Goal: Information Seeking & Learning: Compare options

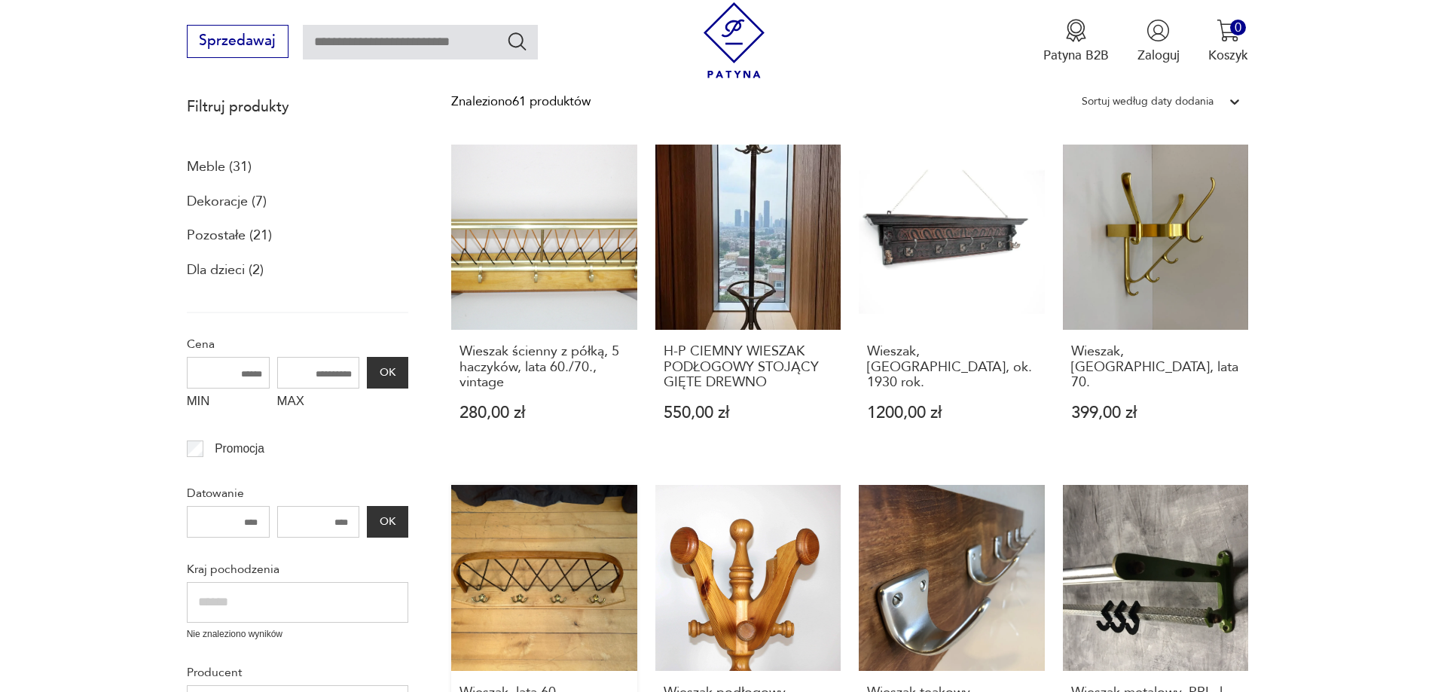
scroll to position [226, 0]
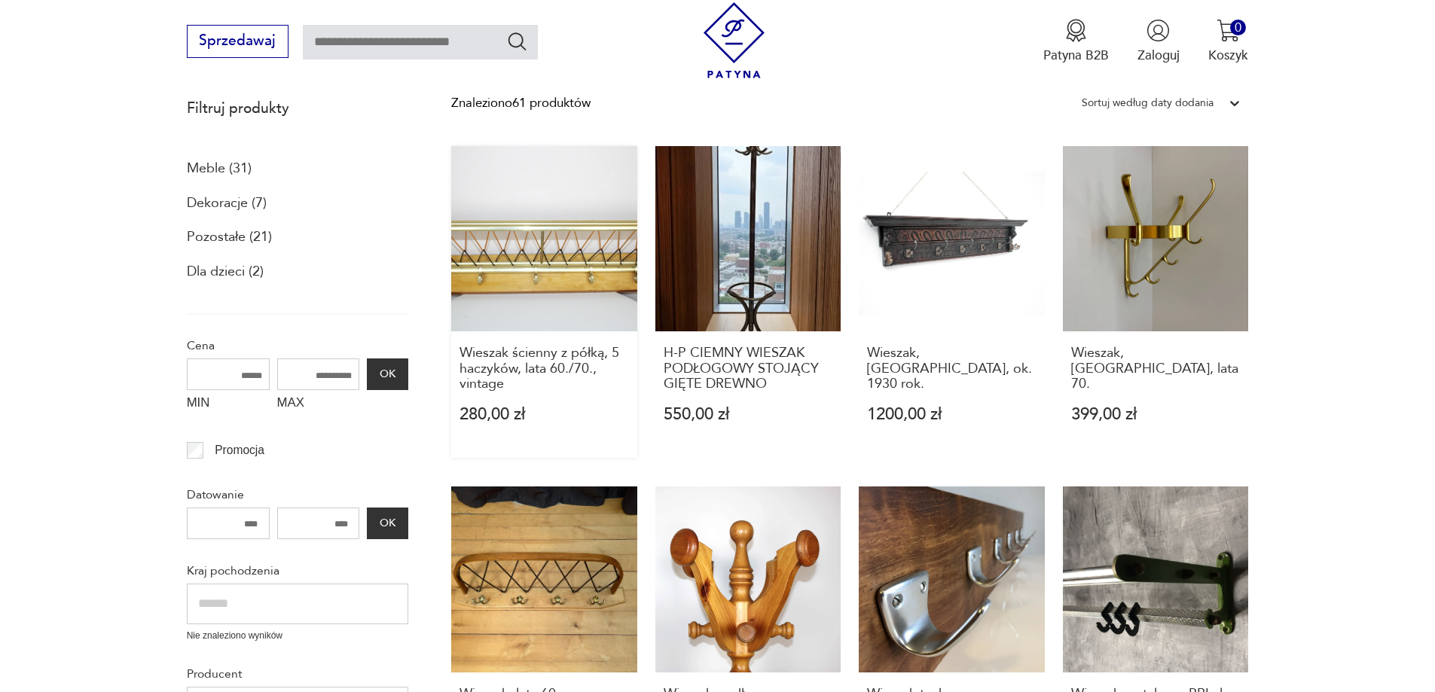
click at [542, 281] on link "Wieszak ścienny z półką, 5 haczyków, lata 60./70., vintage 280,00 zł" at bounding box center [544, 302] width 186 height 312
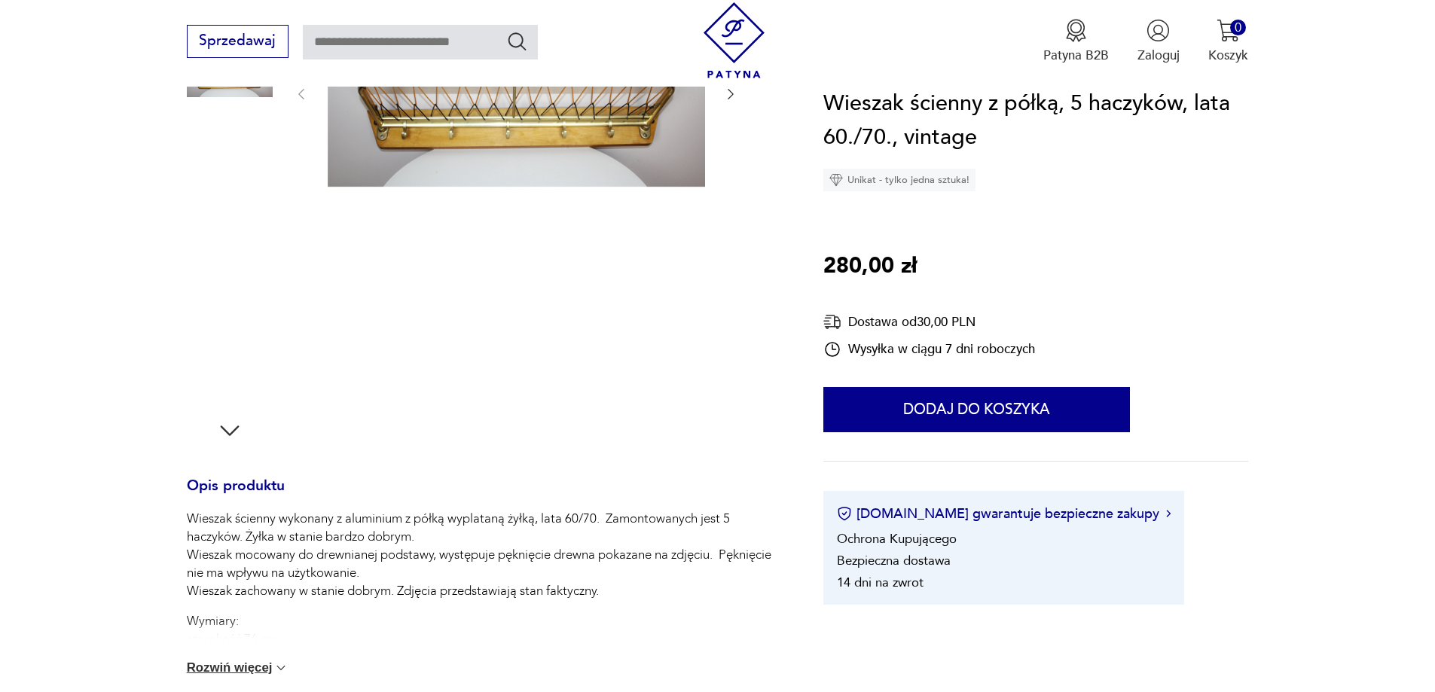
scroll to position [151, 0]
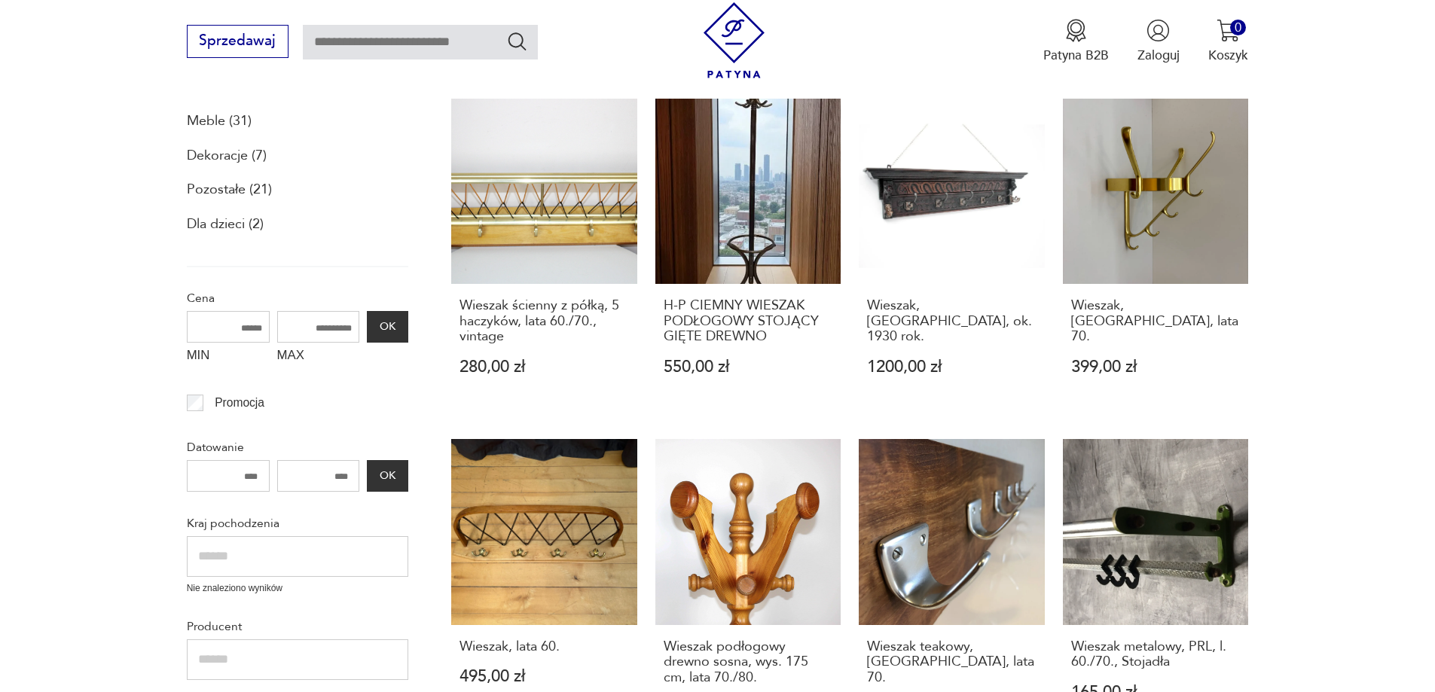
scroll to position [300, 0]
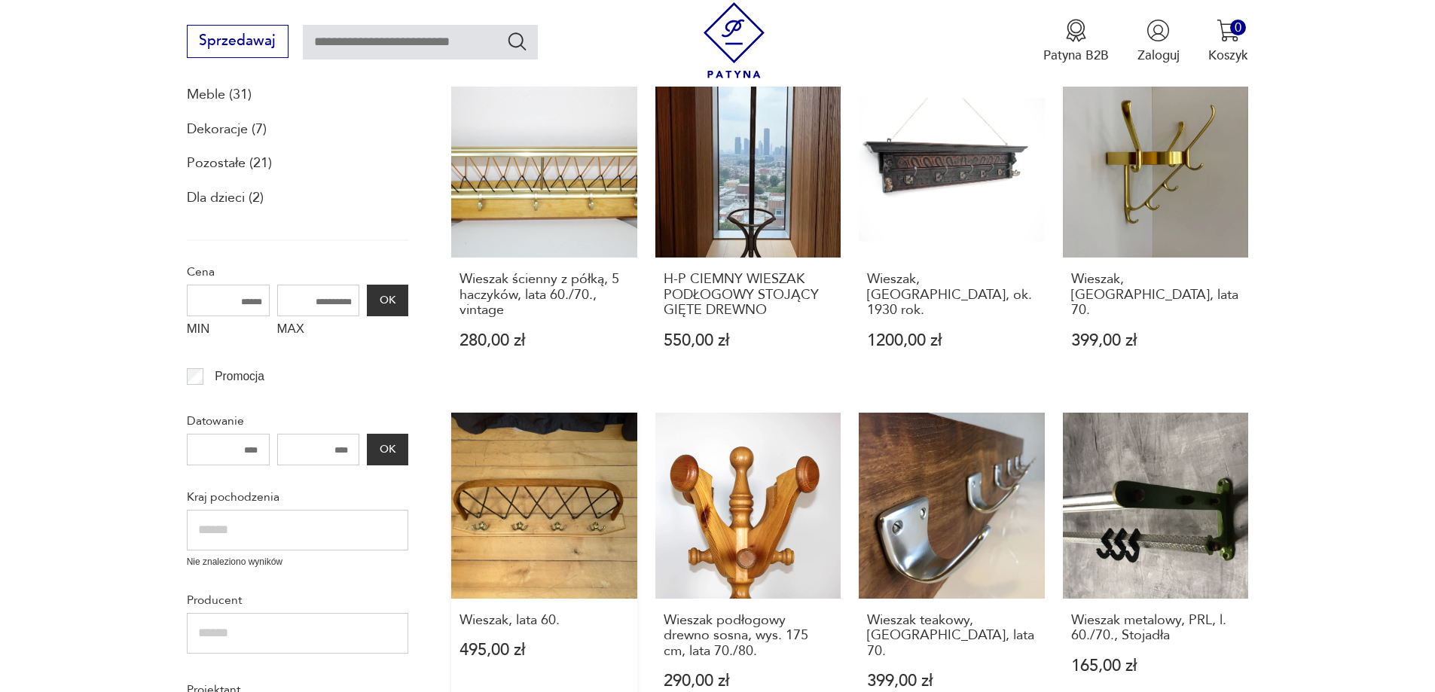
click at [547, 481] on link "Wieszak, lata 60. 495,00 zł" at bounding box center [544, 569] width 186 height 312
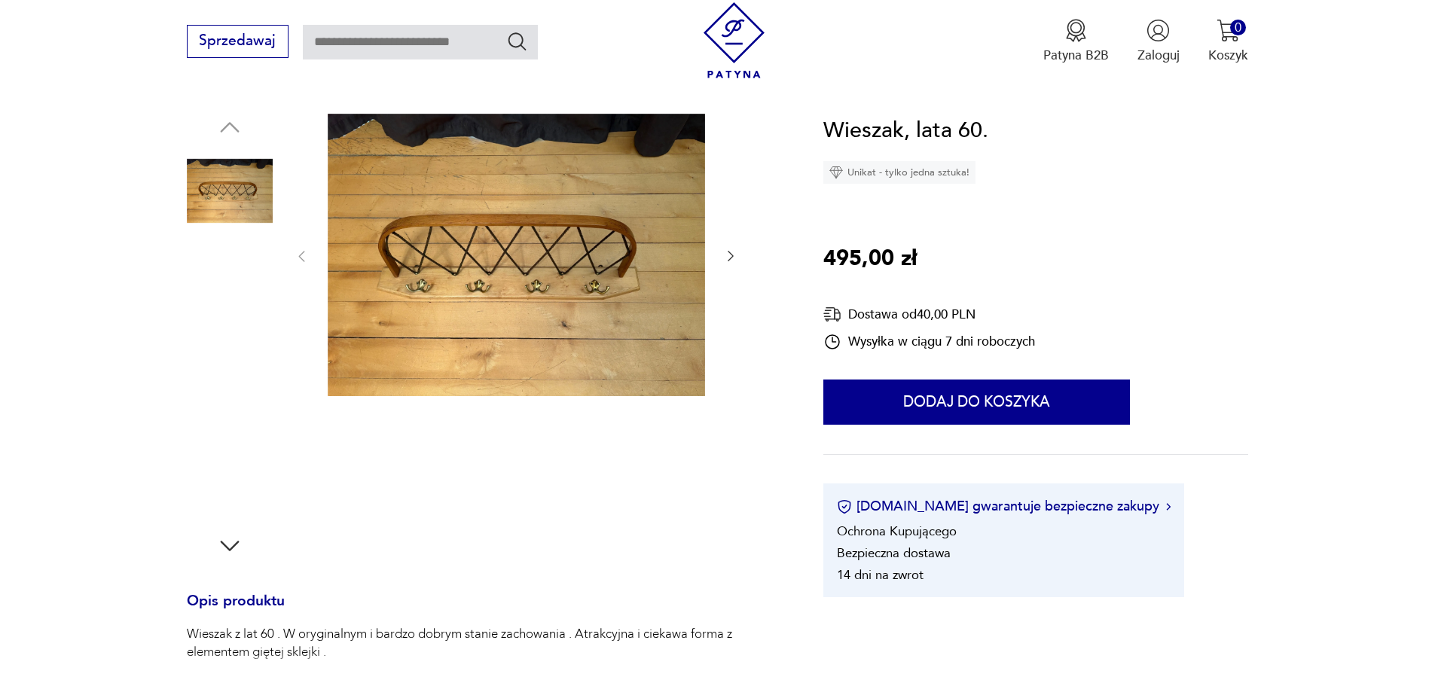
scroll to position [151, 0]
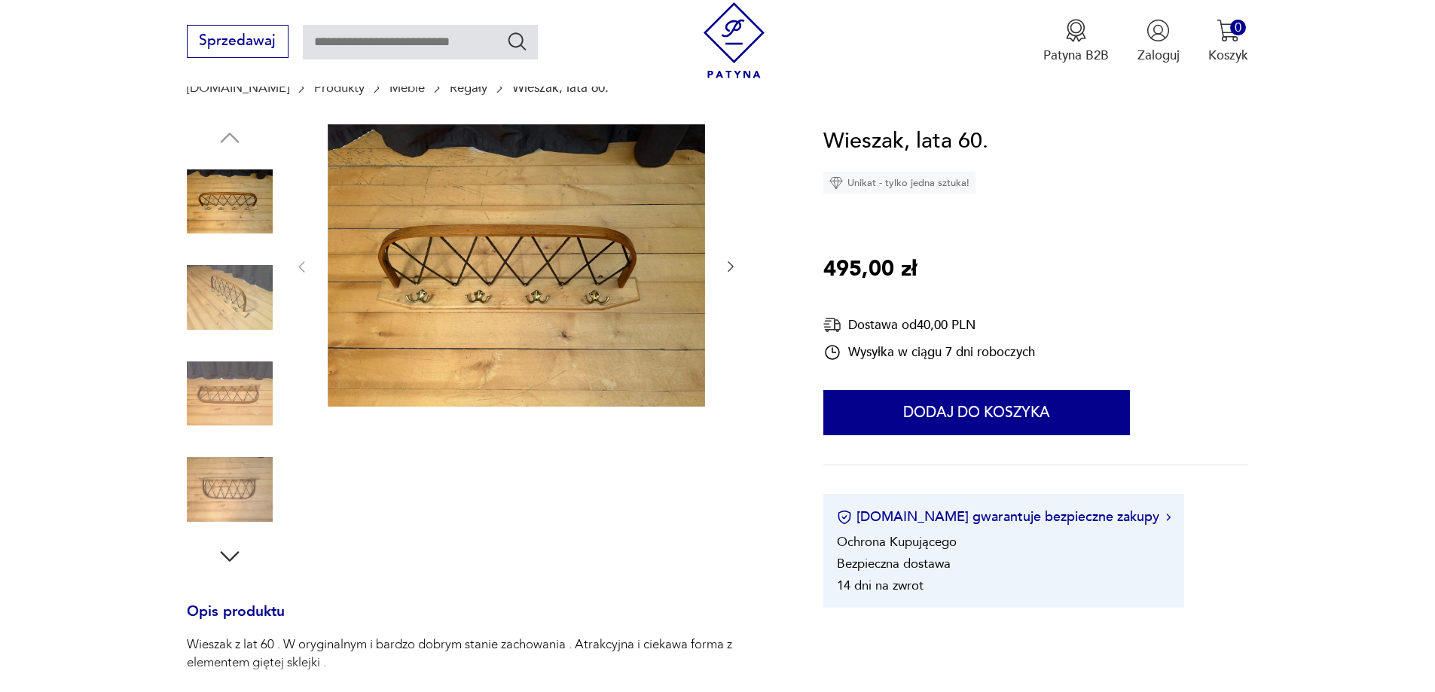
click at [231, 220] on img at bounding box center [230, 202] width 86 height 86
click at [208, 313] on img at bounding box center [230, 298] width 86 height 86
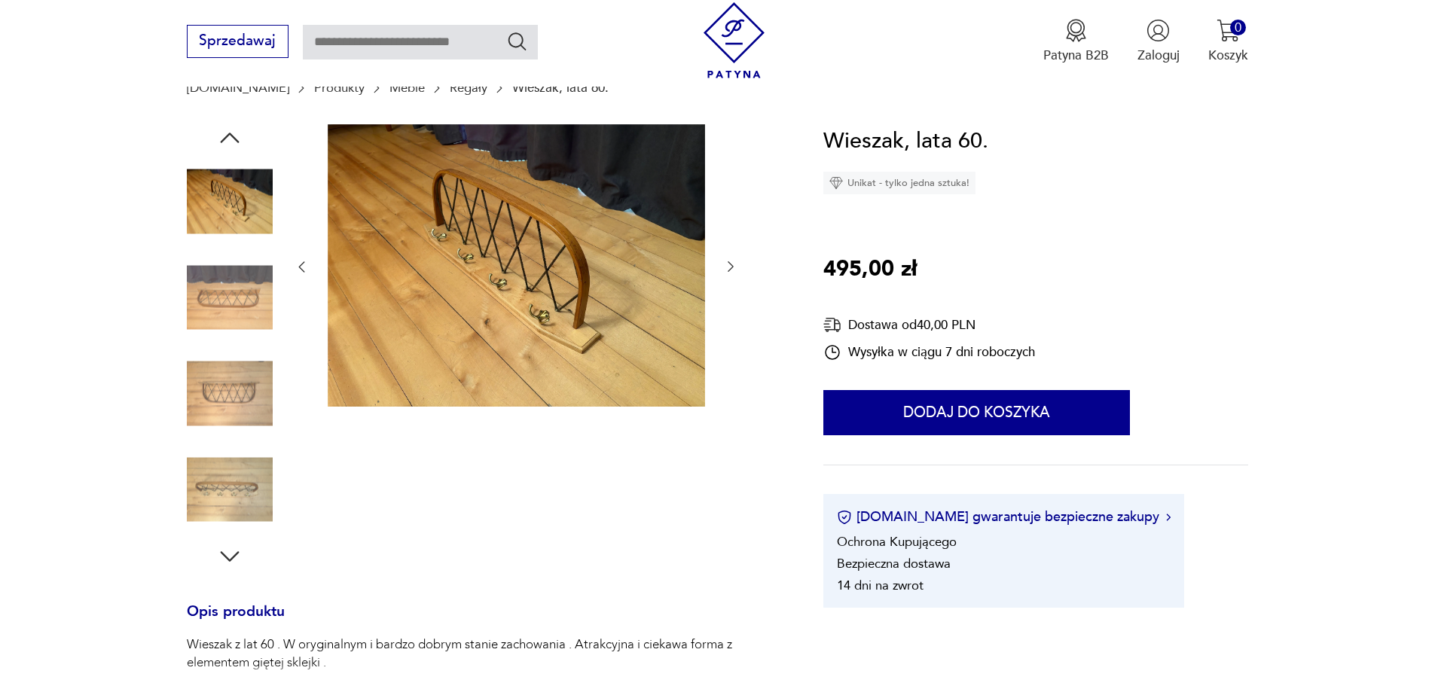
click at [224, 388] on img at bounding box center [230, 394] width 86 height 86
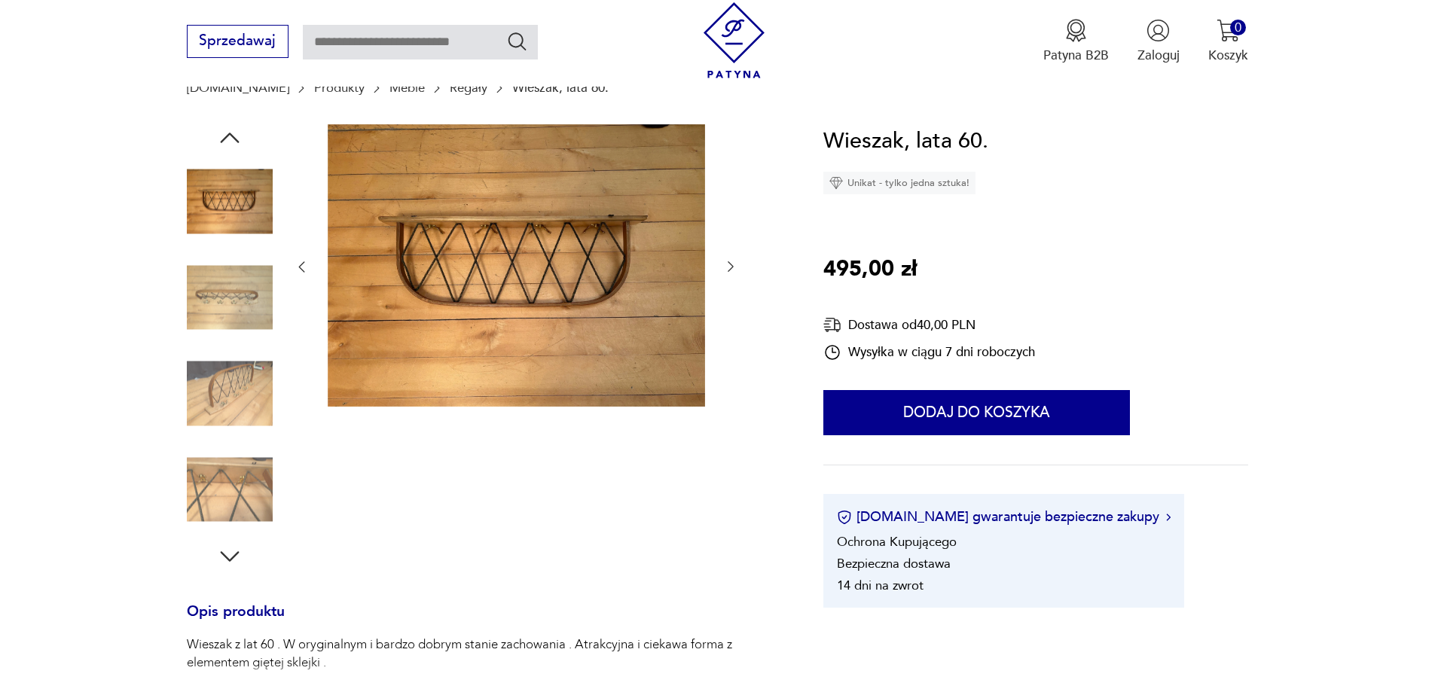
click at [222, 467] on img at bounding box center [230, 490] width 86 height 86
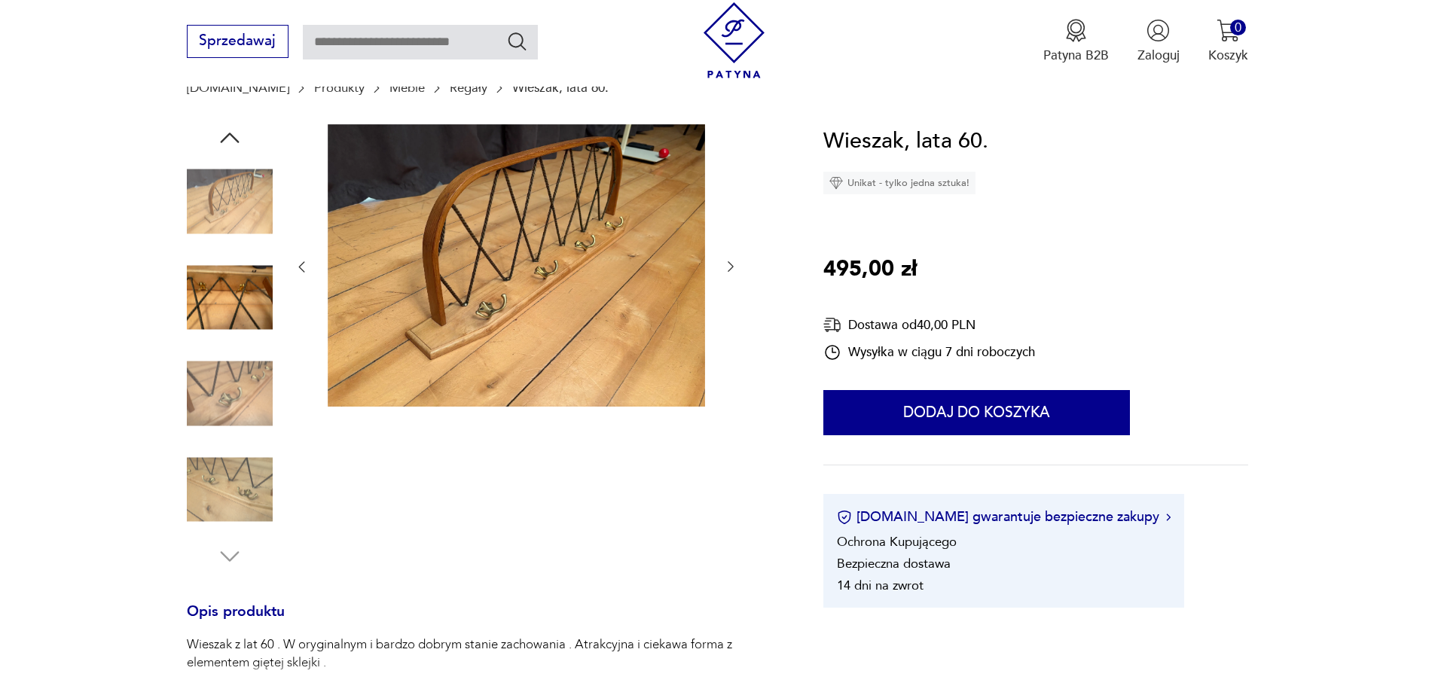
click at [222, 467] on img at bounding box center [230, 490] width 86 height 86
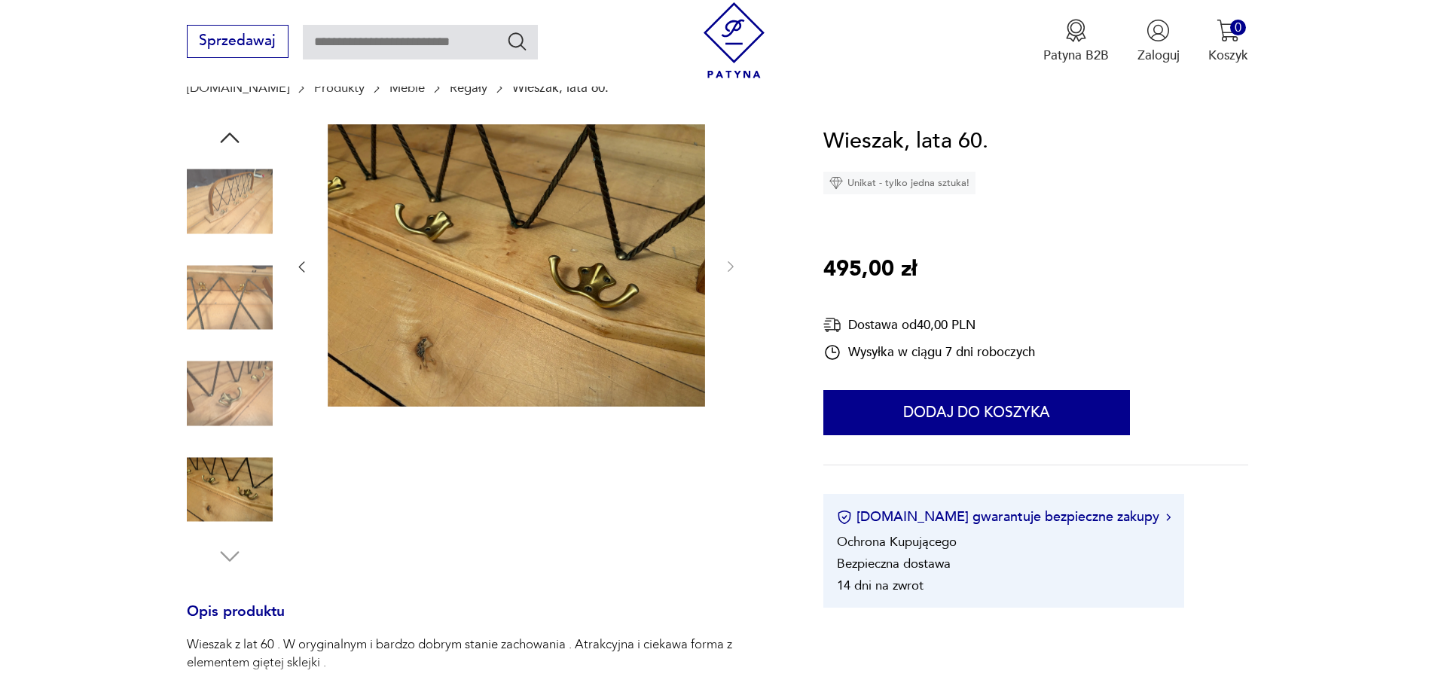
click at [231, 399] on img at bounding box center [230, 394] width 86 height 86
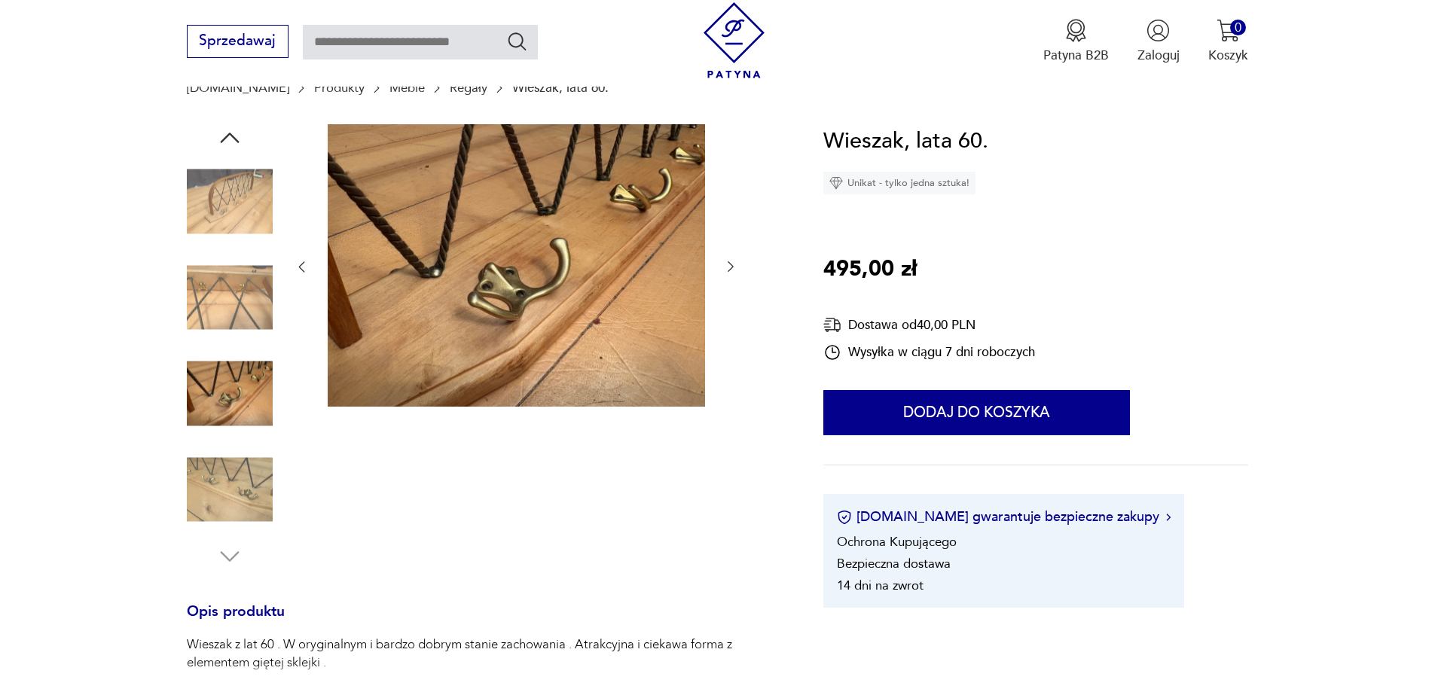
click at [231, 309] on img at bounding box center [230, 298] width 86 height 86
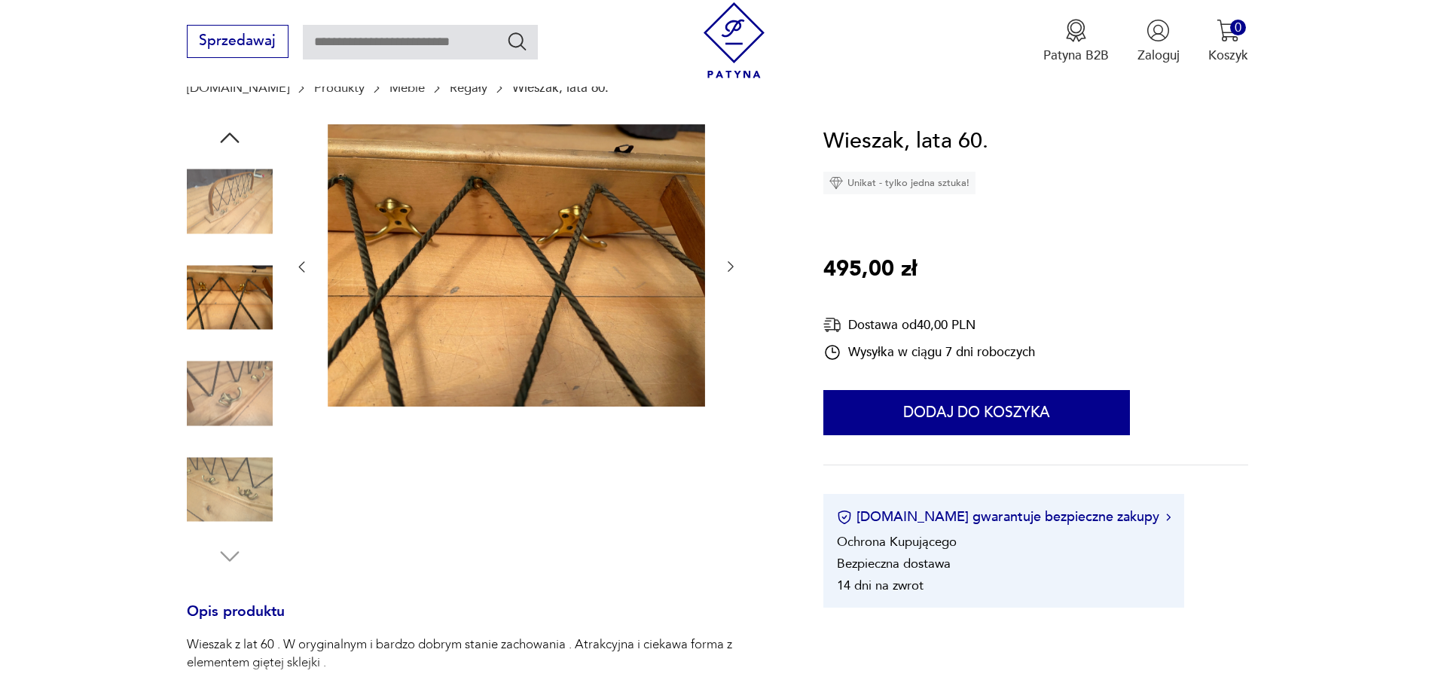
click at [238, 217] on img at bounding box center [230, 202] width 86 height 86
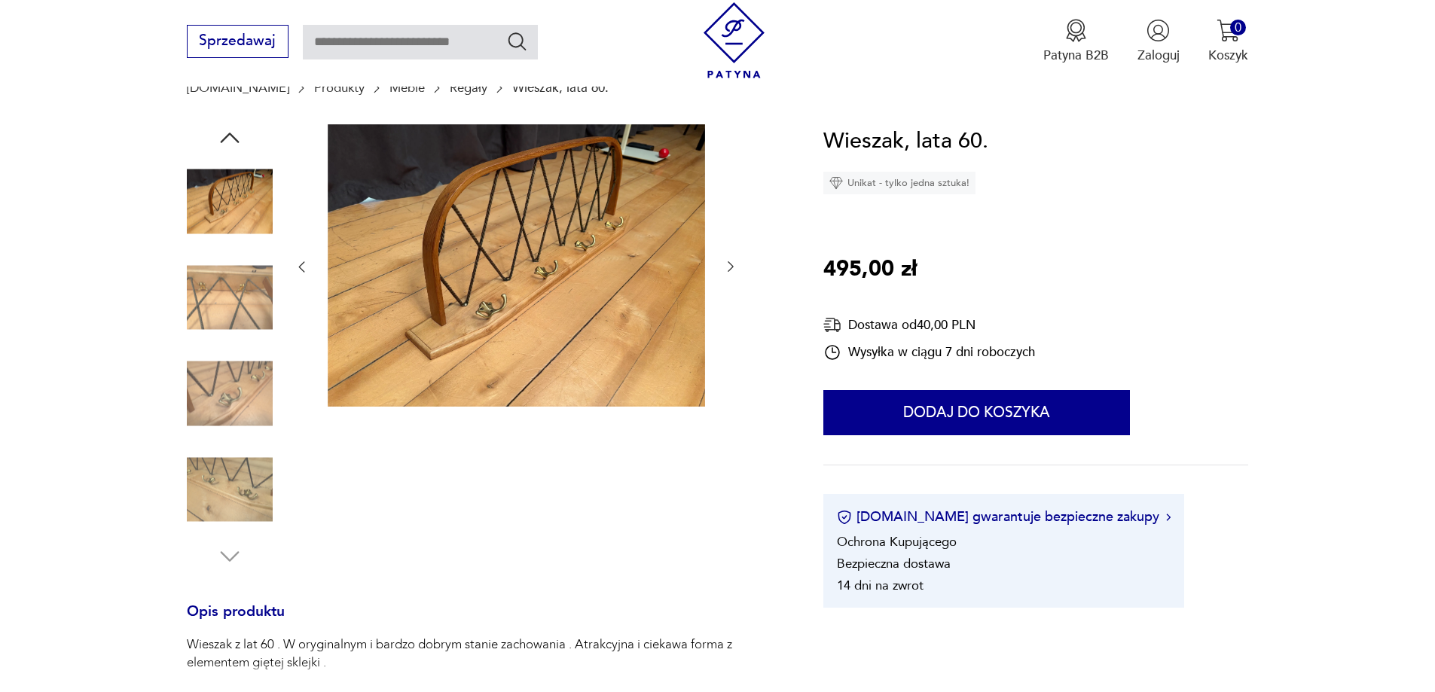
click at [203, 299] on img at bounding box center [230, 298] width 86 height 86
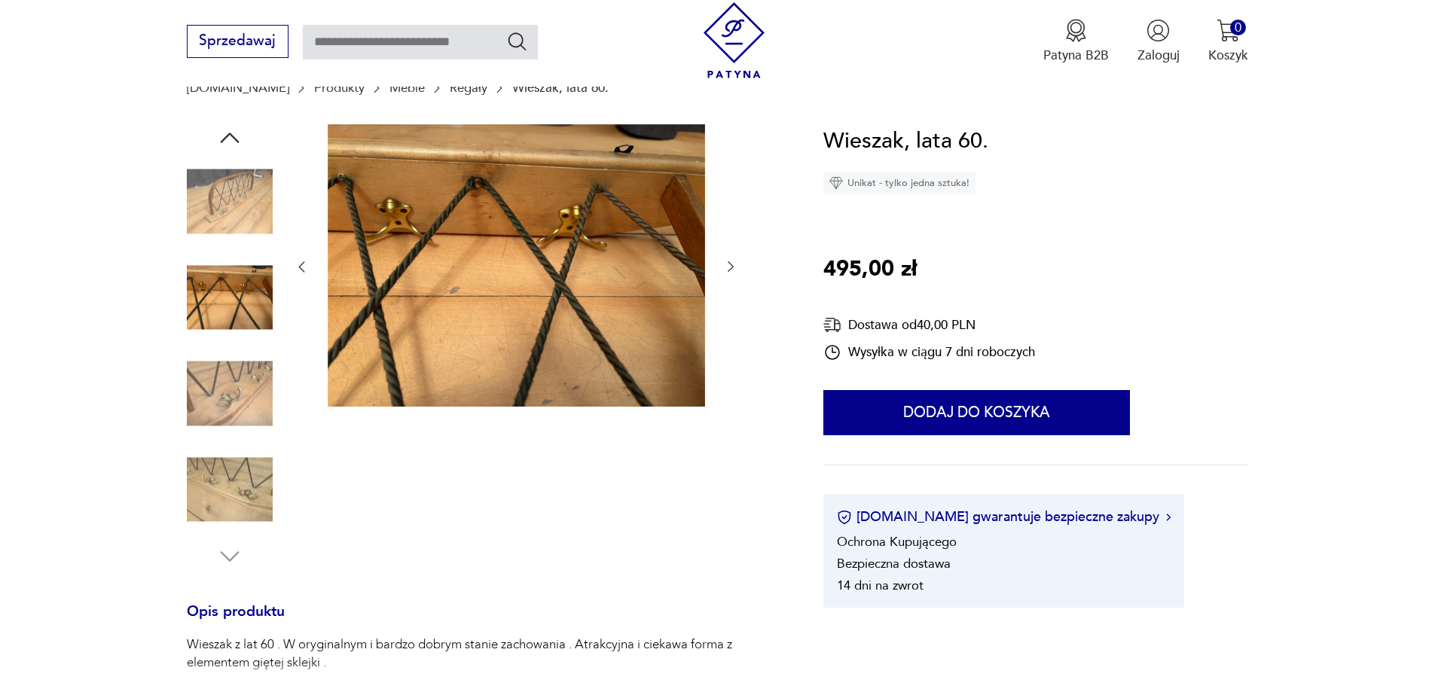
click at [223, 394] on img at bounding box center [230, 394] width 86 height 86
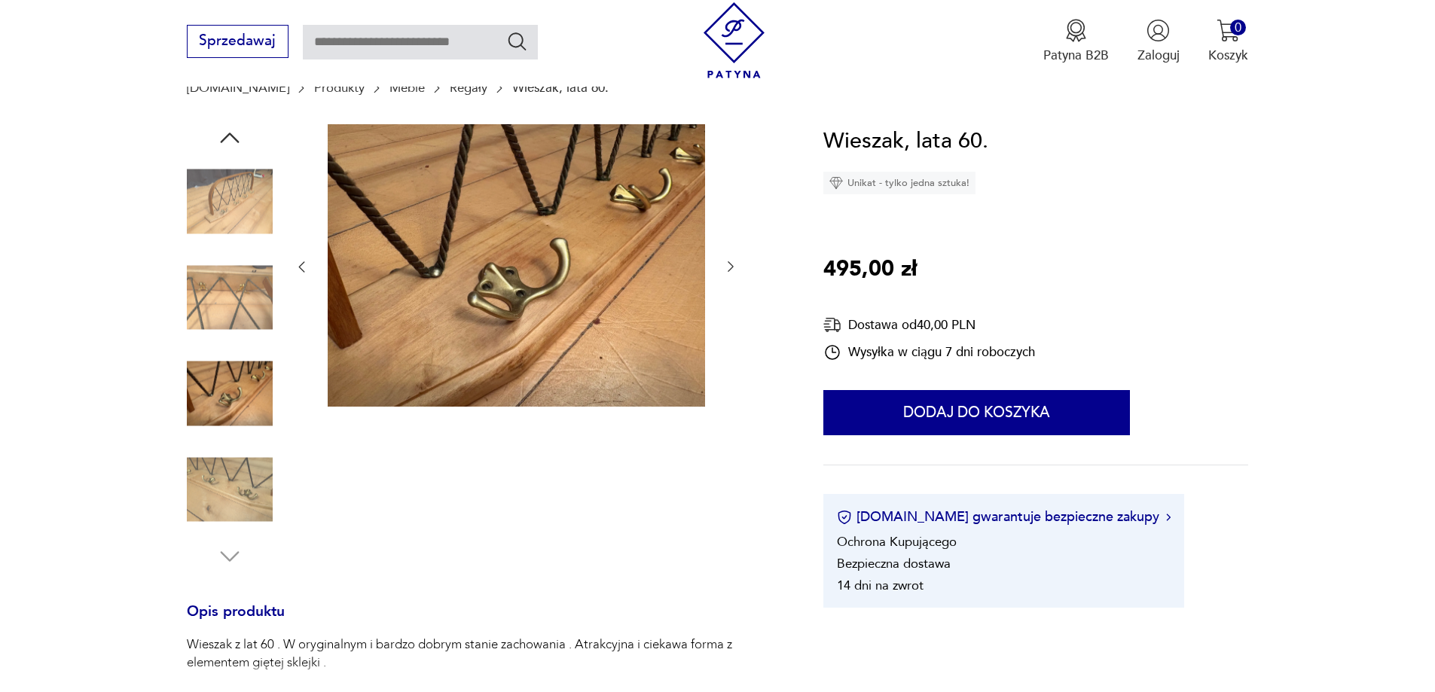
click at [244, 489] on img at bounding box center [230, 490] width 86 height 86
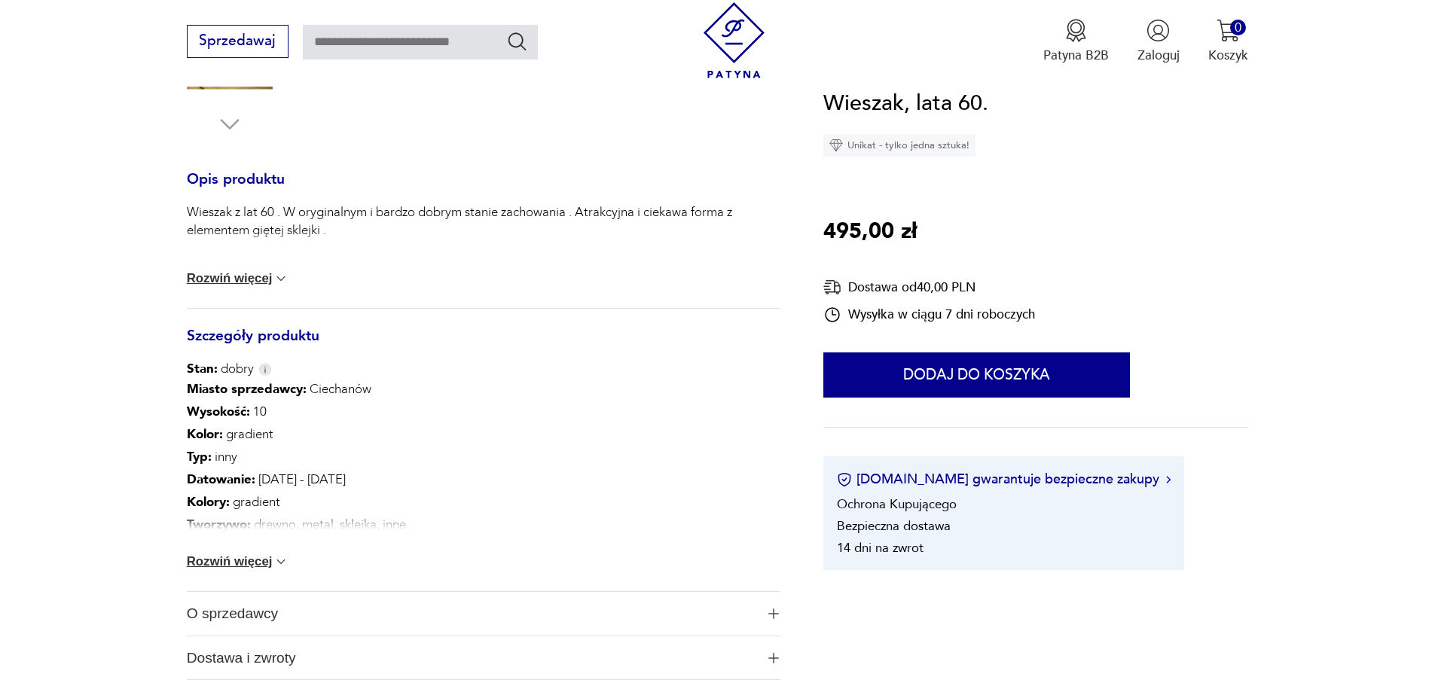
scroll to position [753, 0]
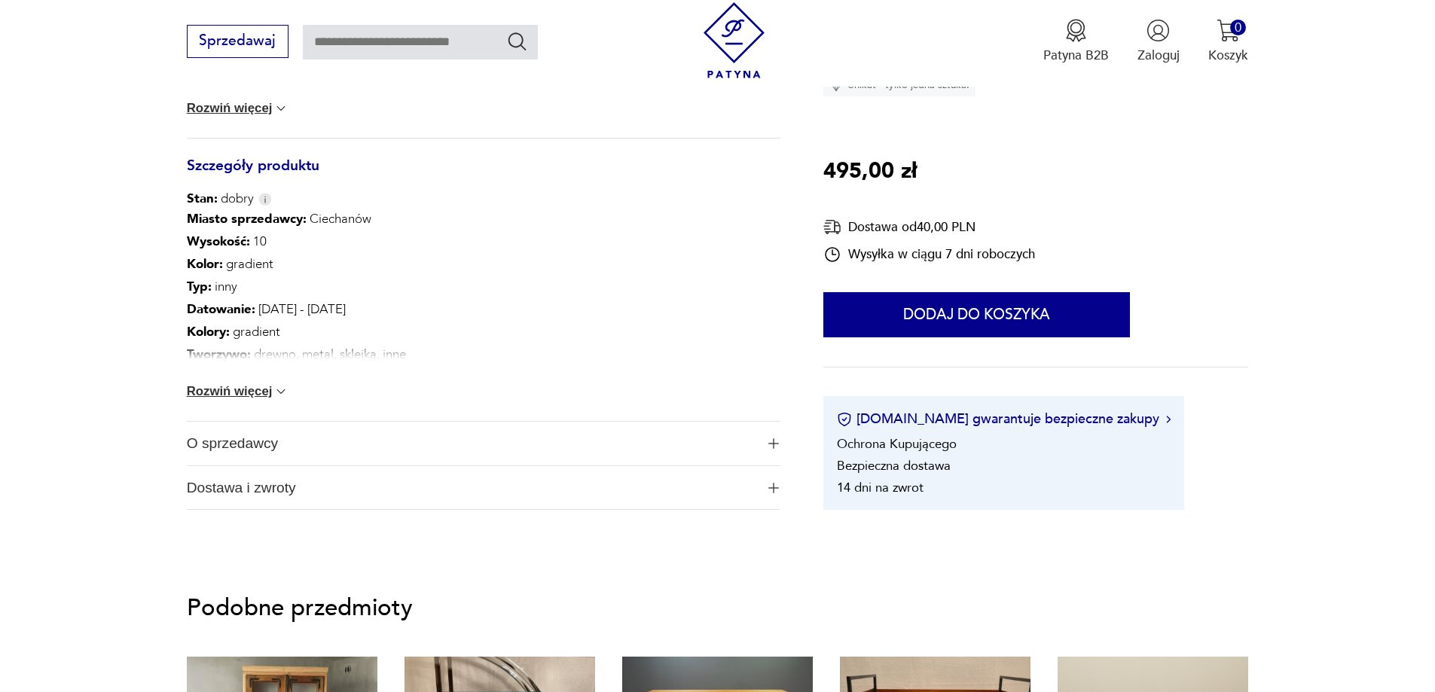
click at [231, 385] on button "Rozwiń więcej" at bounding box center [238, 391] width 102 height 15
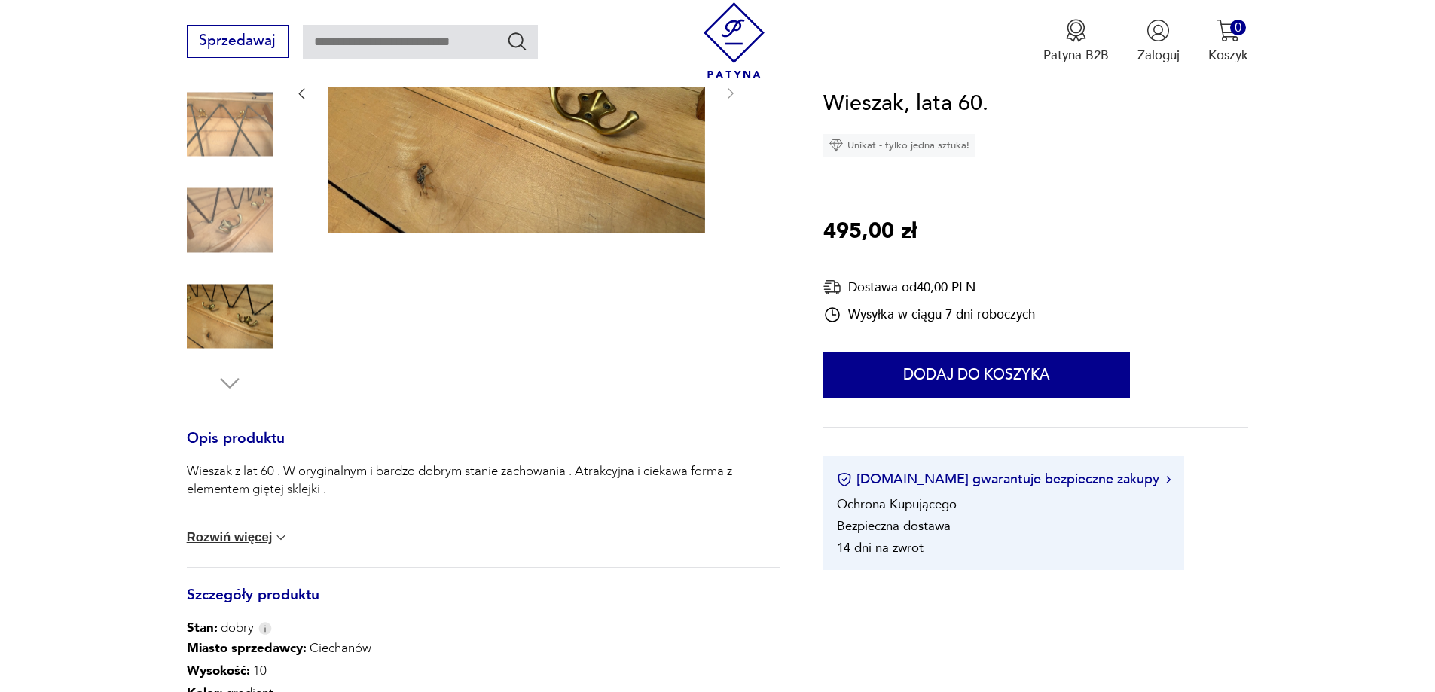
scroll to position [301, 0]
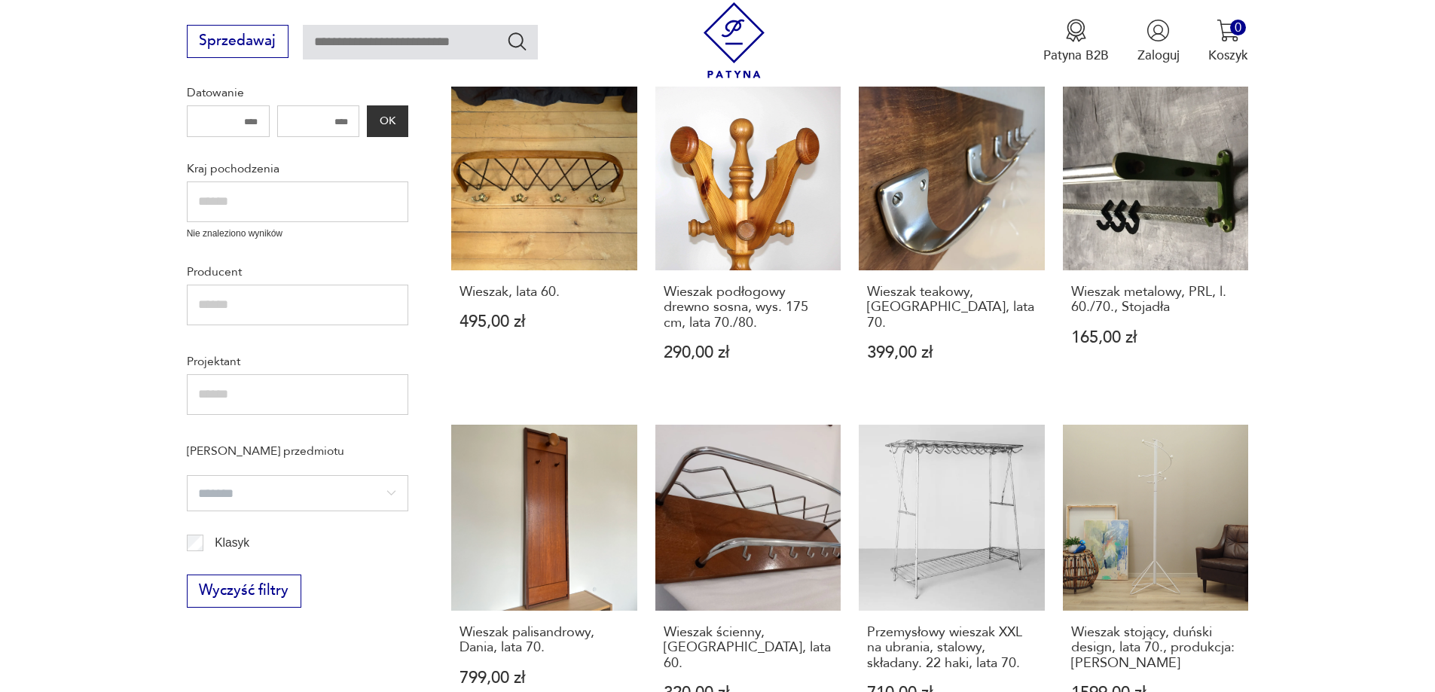
scroll to position [601, 0]
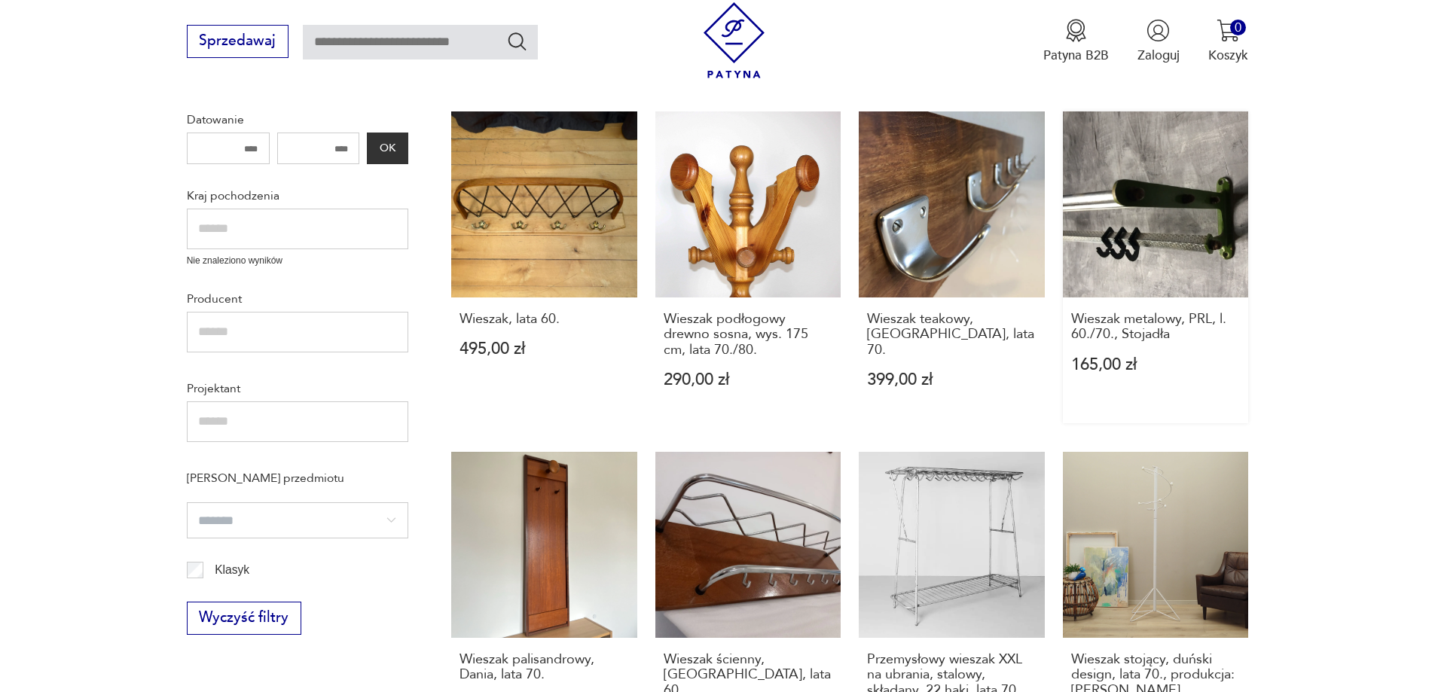
click at [1115, 218] on link "Wieszak metalowy, PRL, l. 60./70., Stojadła 165,00 zł" at bounding box center [1156, 268] width 186 height 312
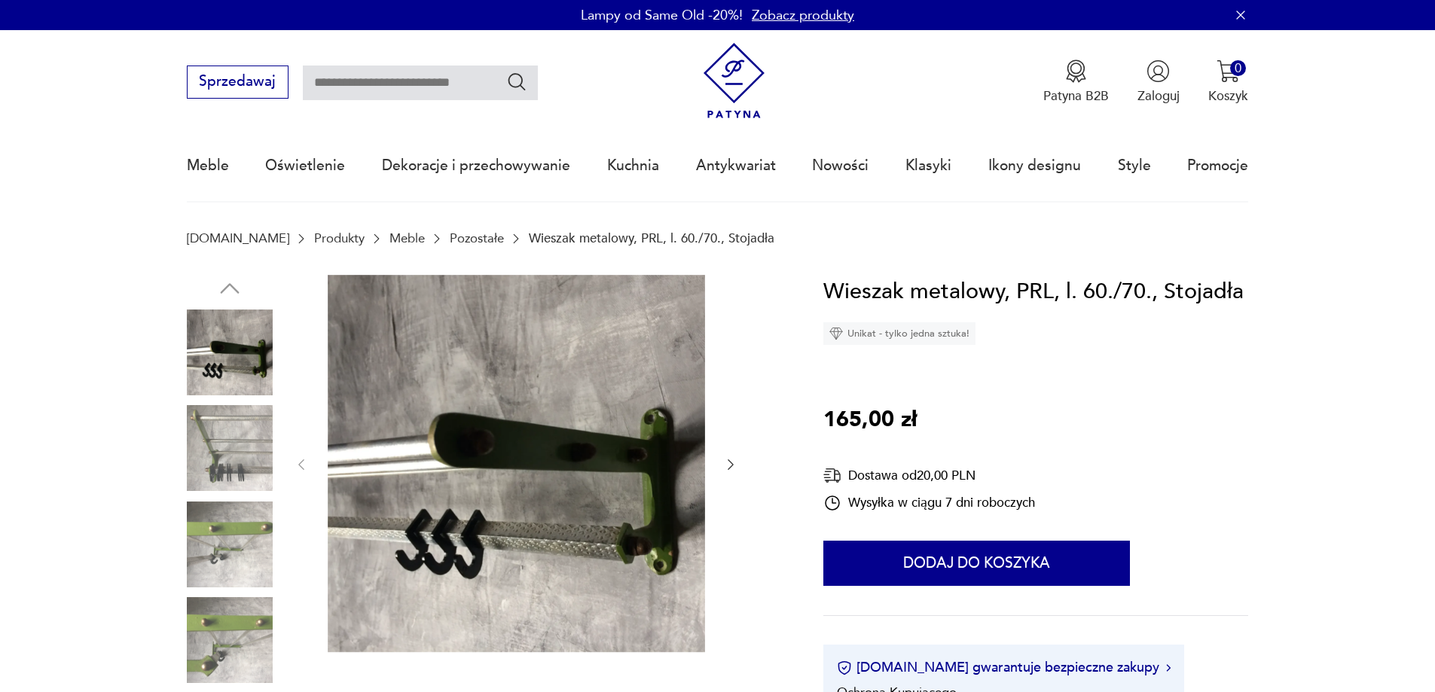
click at [240, 469] on img at bounding box center [230, 448] width 86 height 86
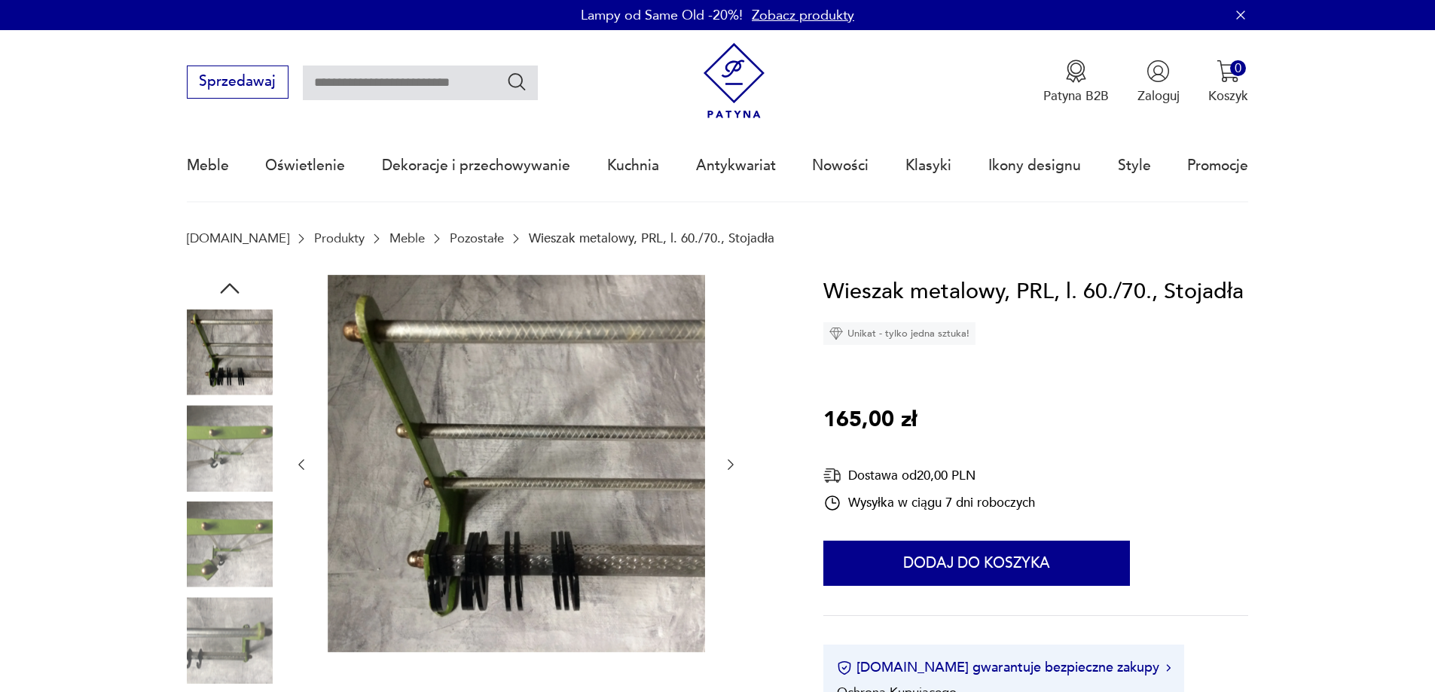
click at [205, 536] on img at bounding box center [230, 545] width 86 height 86
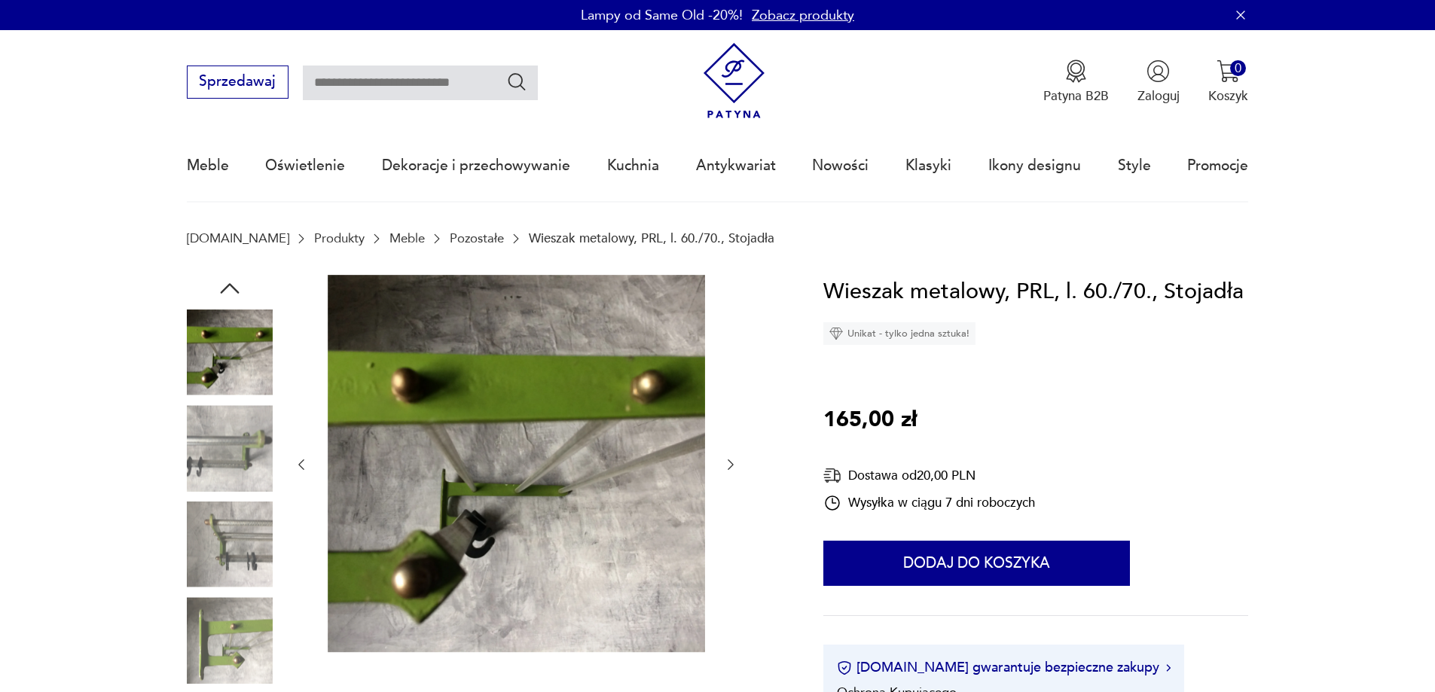
click at [217, 623] on img at bounding box center [230, 640] width 86 height 86
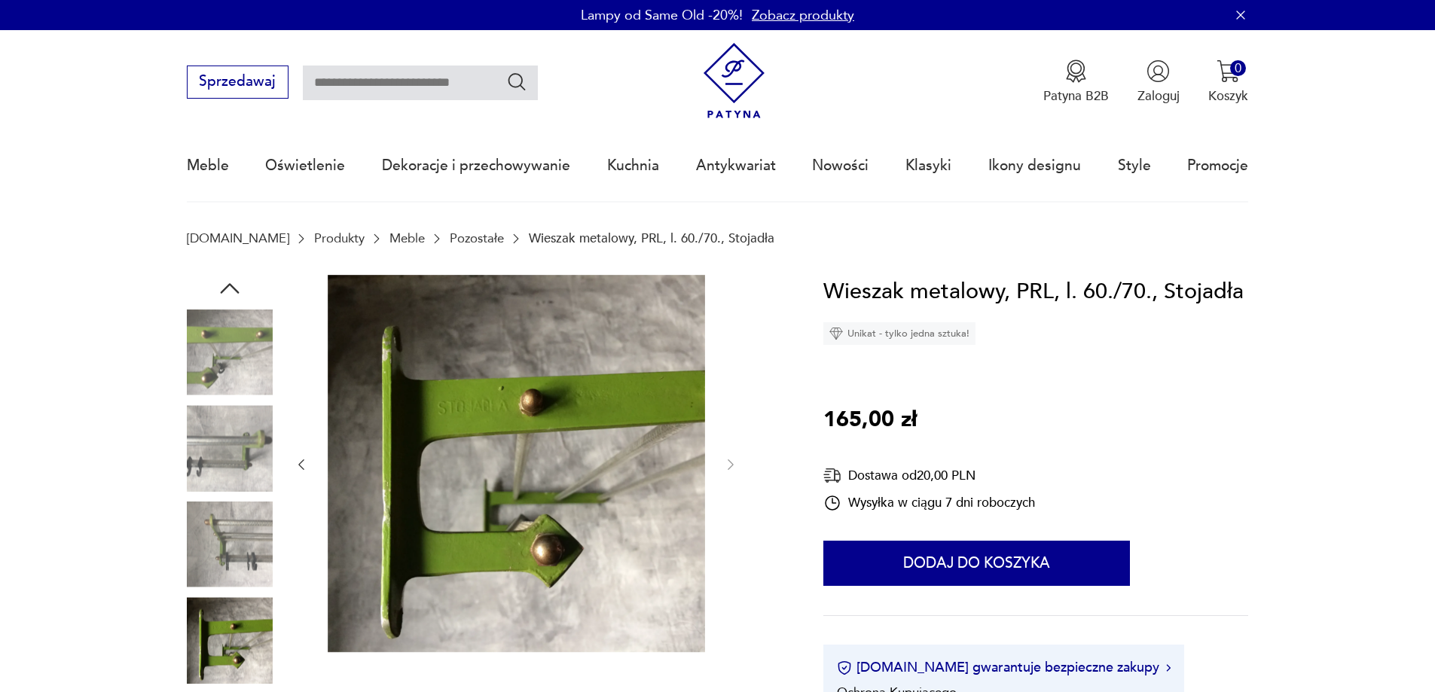
click at [222, 467] on img at bounding box center [230, 448] width 86 height 86
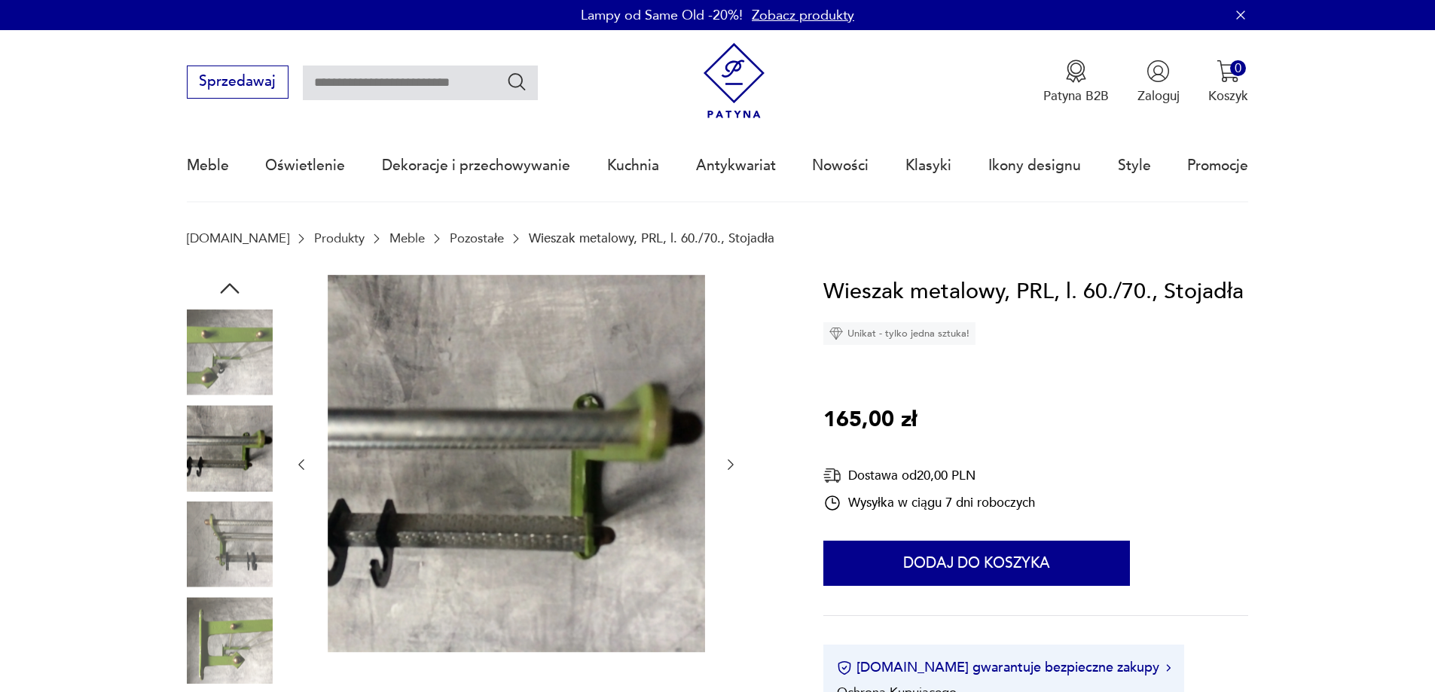
click at [224, 466] on img at bounding box center [230, 448] width 86 height 86
click at [226, 527] on img at bounding box center [230, 545] width 86 height 86
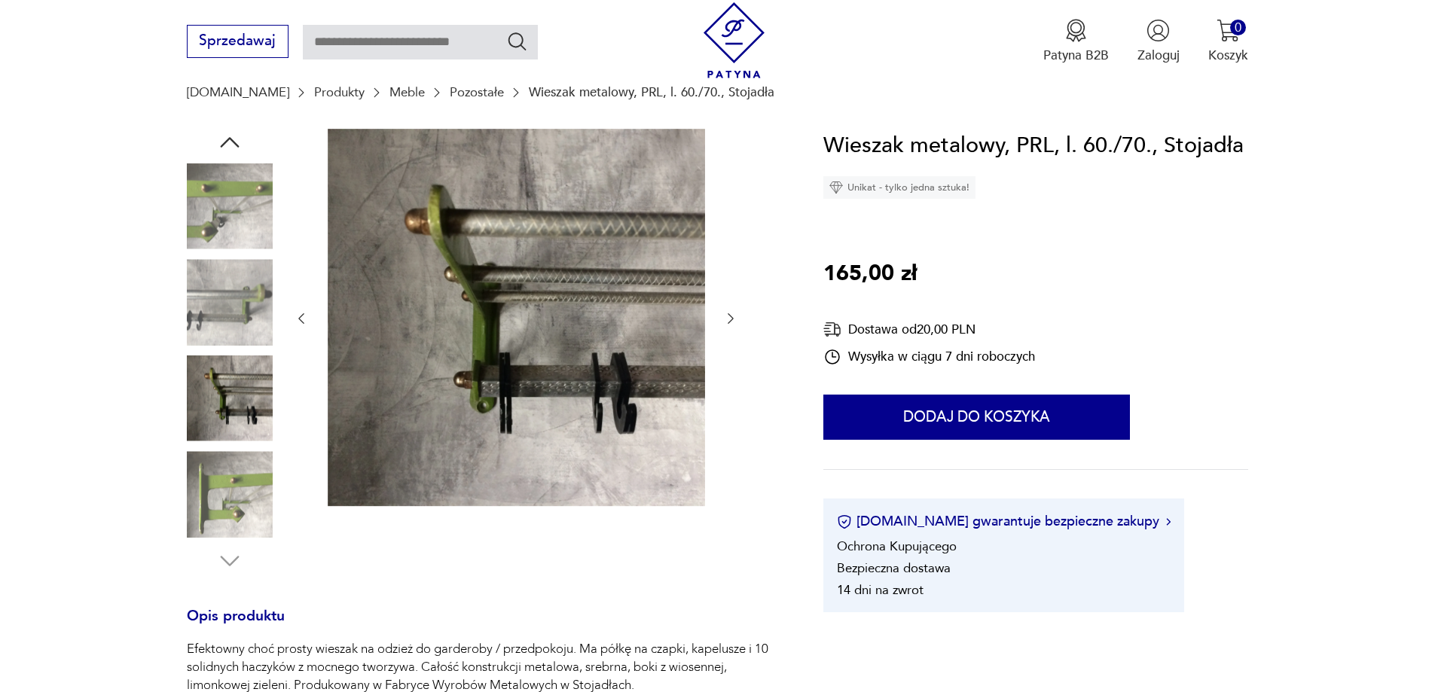
scroll to position [151, 0]
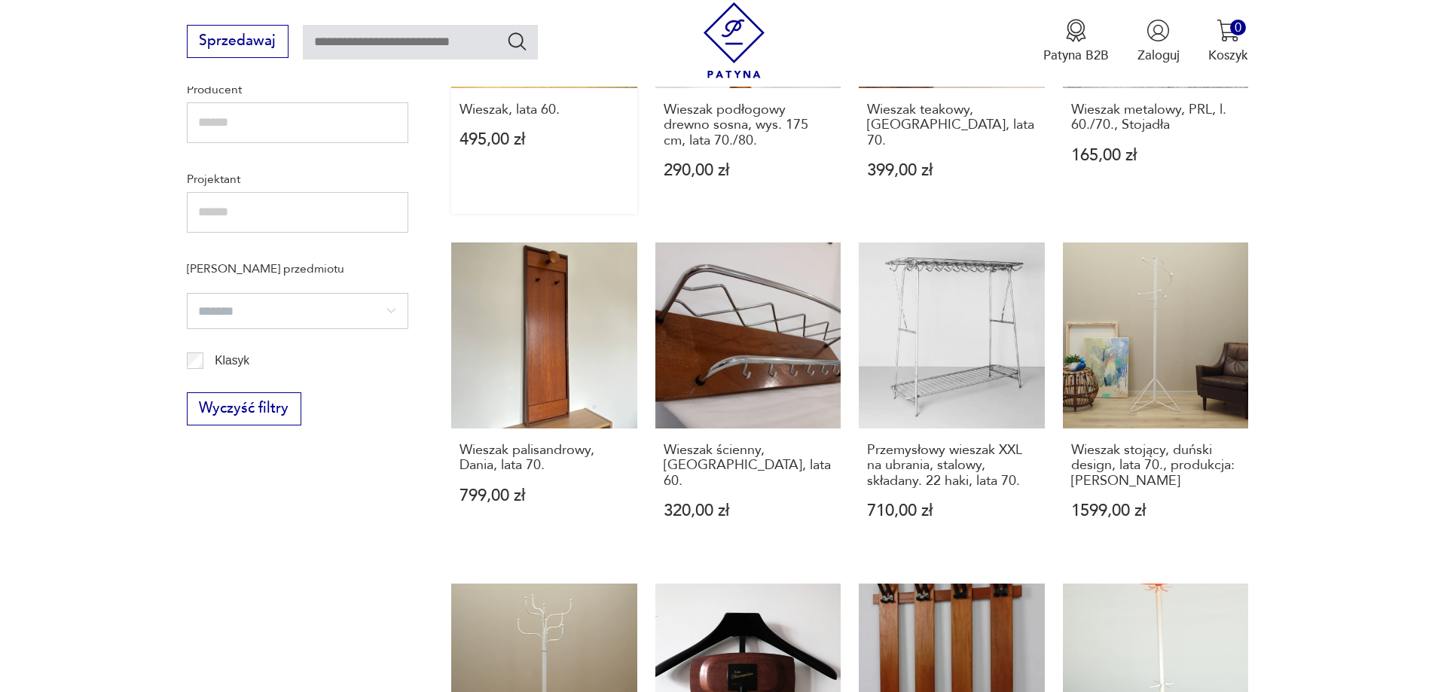
scroll to position [827, 0]
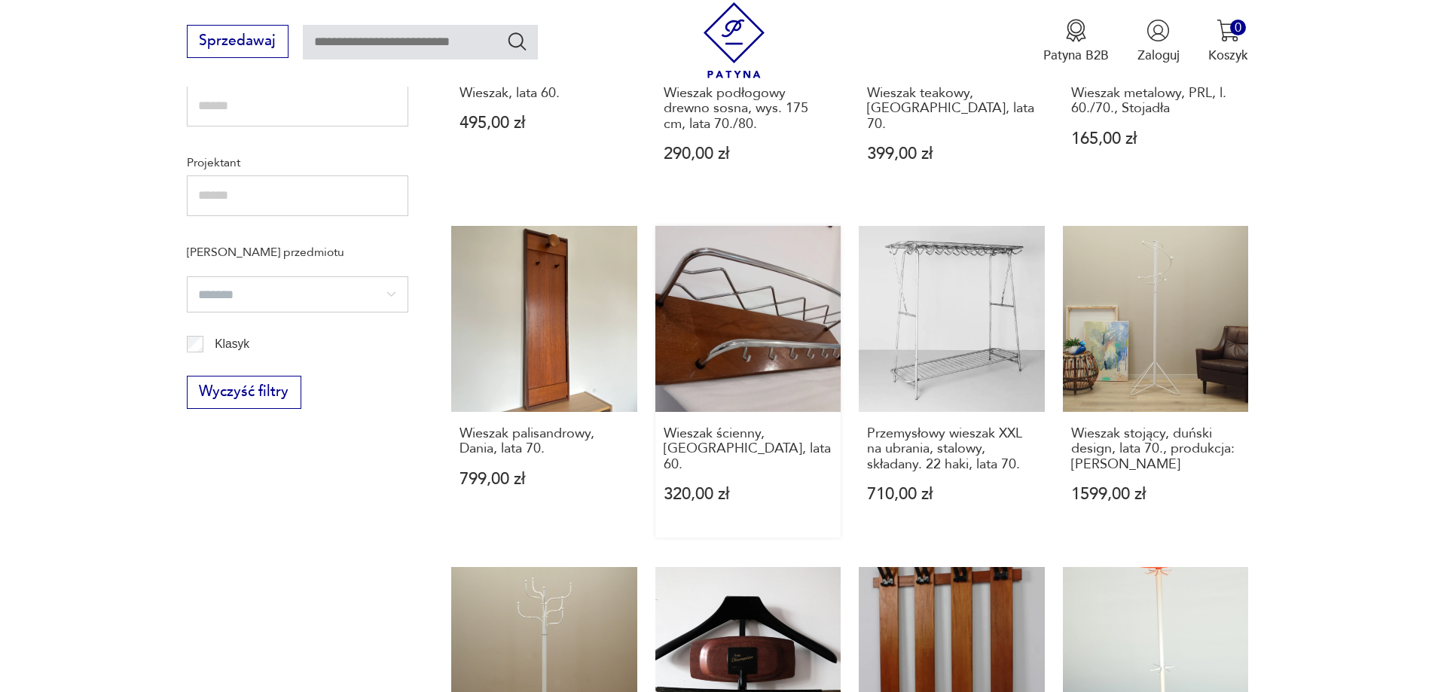
click at [700, 335] on link "Wieszak ścienny, [GEOGRAPHIC_DATA], lata 60. 320,00 zł" at bounding box center [748, 382] width 186 height 312
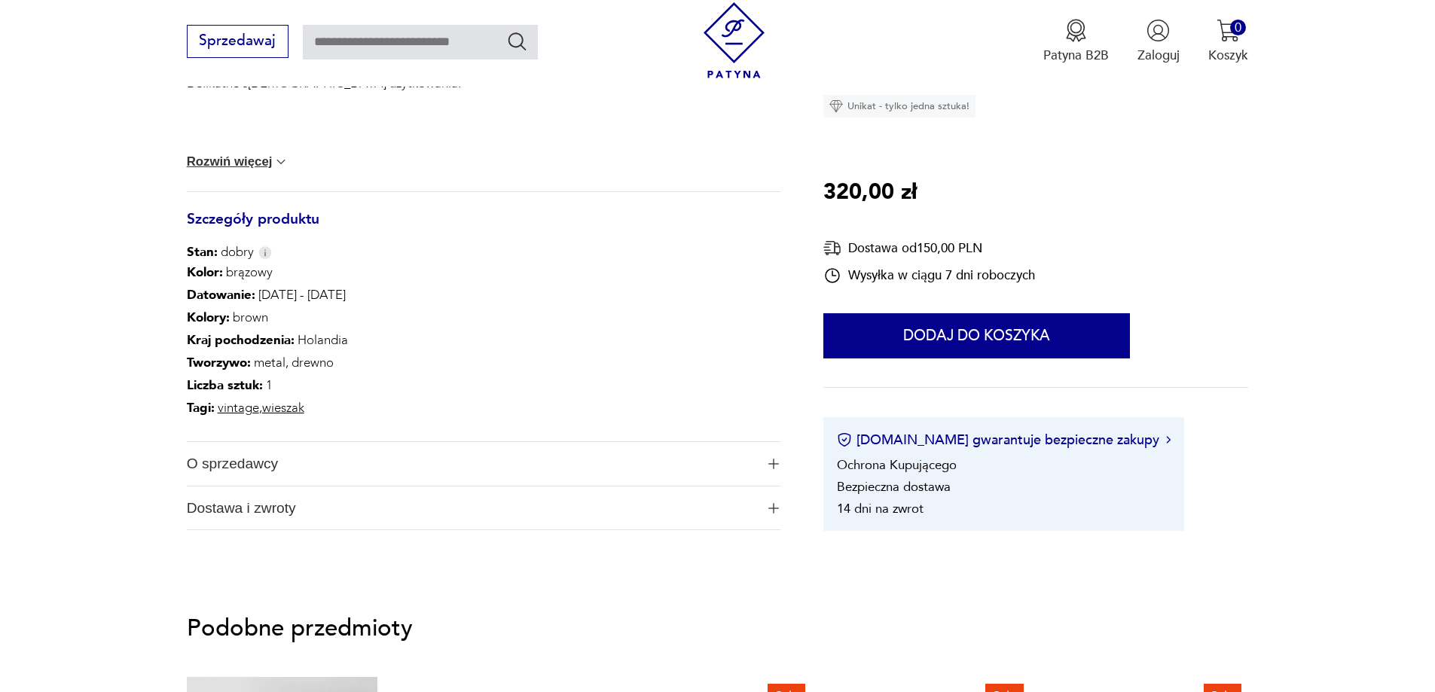
scroll to position [753, 0]
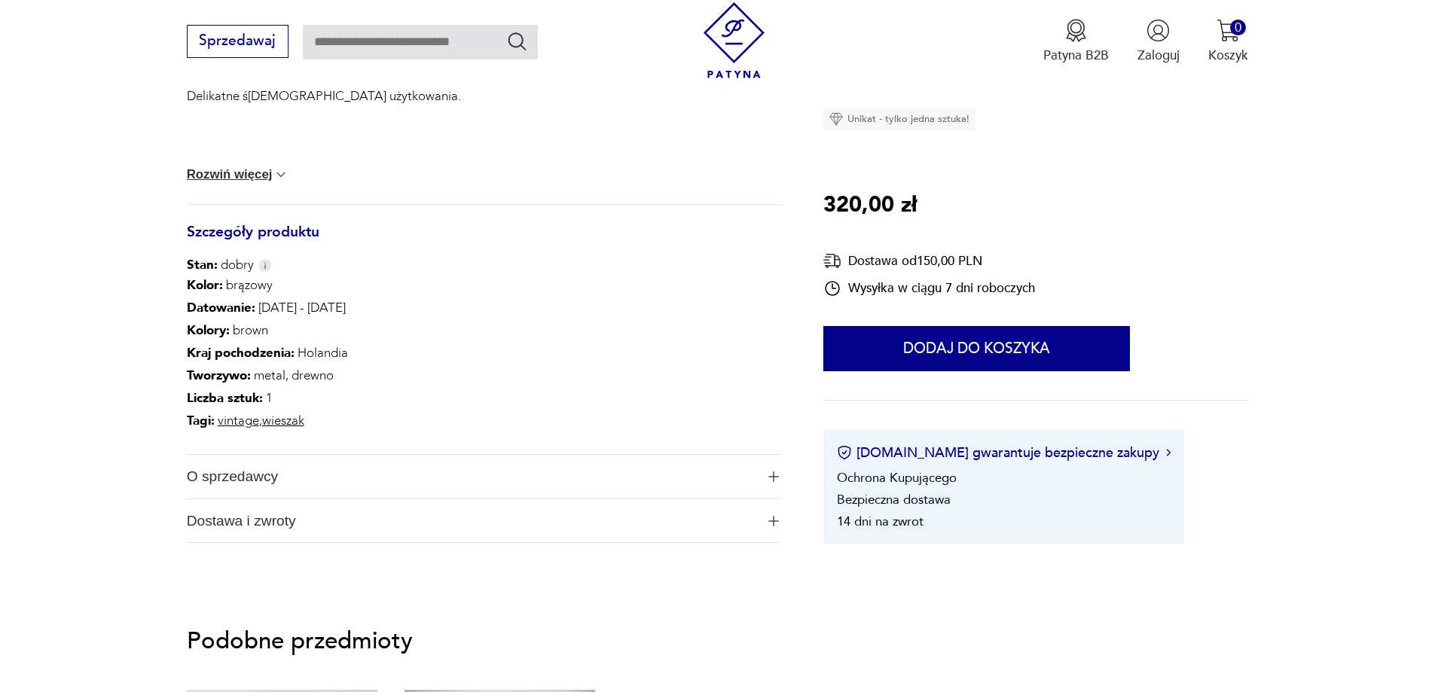
click at [247, 474] on span "O sprzedawcy" at bounding box center [471, 477] width 569 height 44
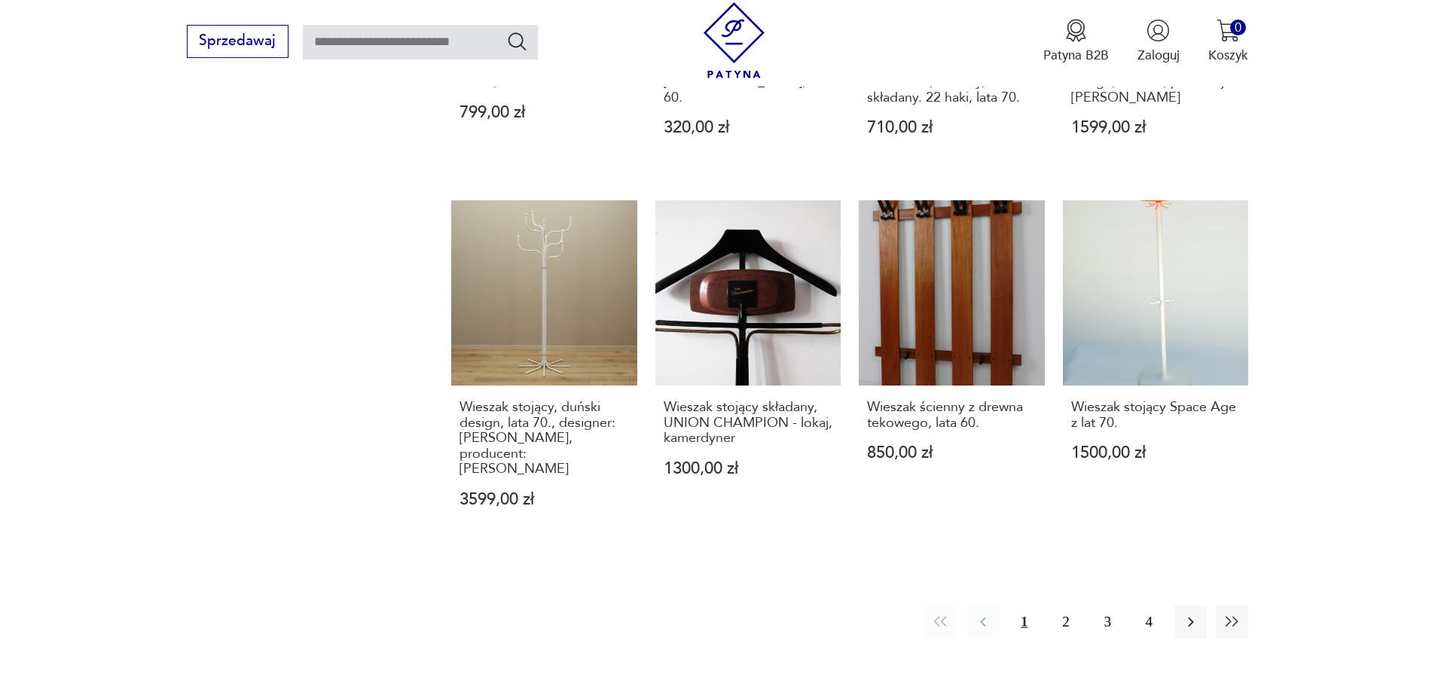
scroll to position [1355, 0]
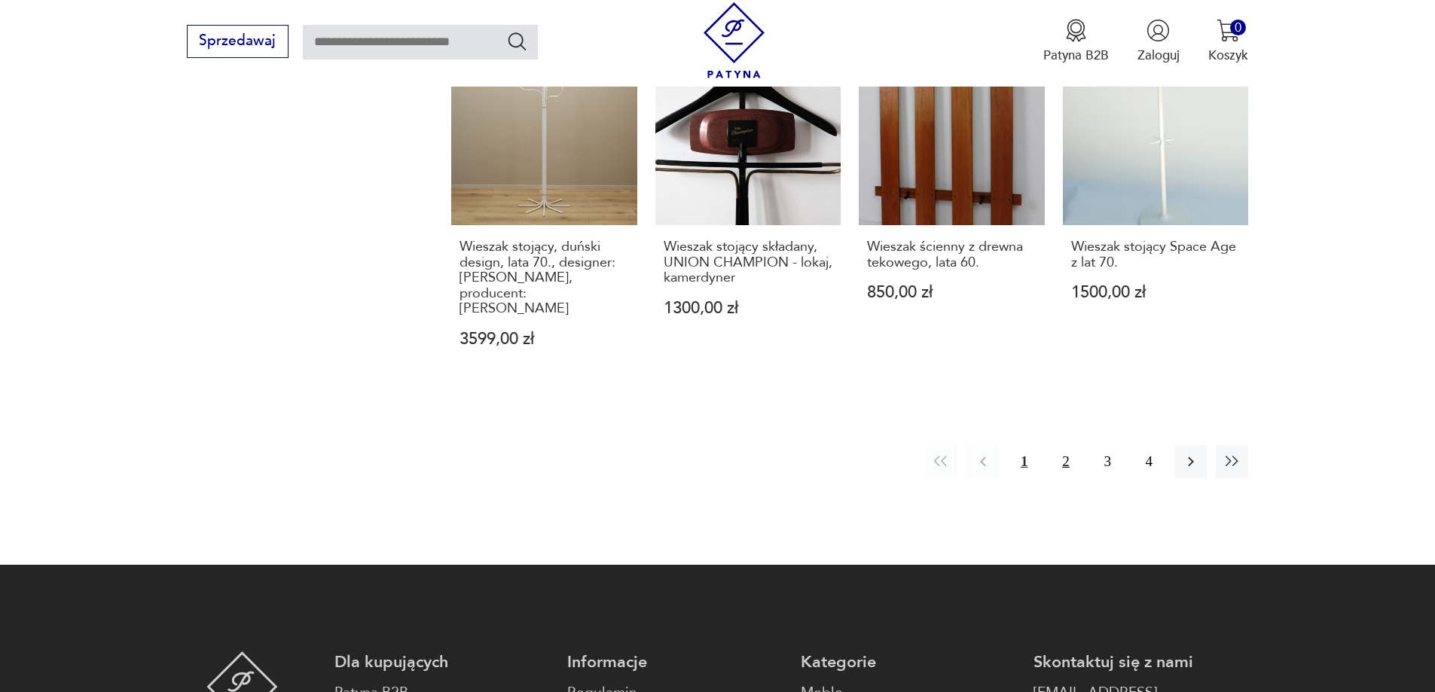
click at [1064, 445] on button "2" at bounding box center [1065, 461] width 32 height 32
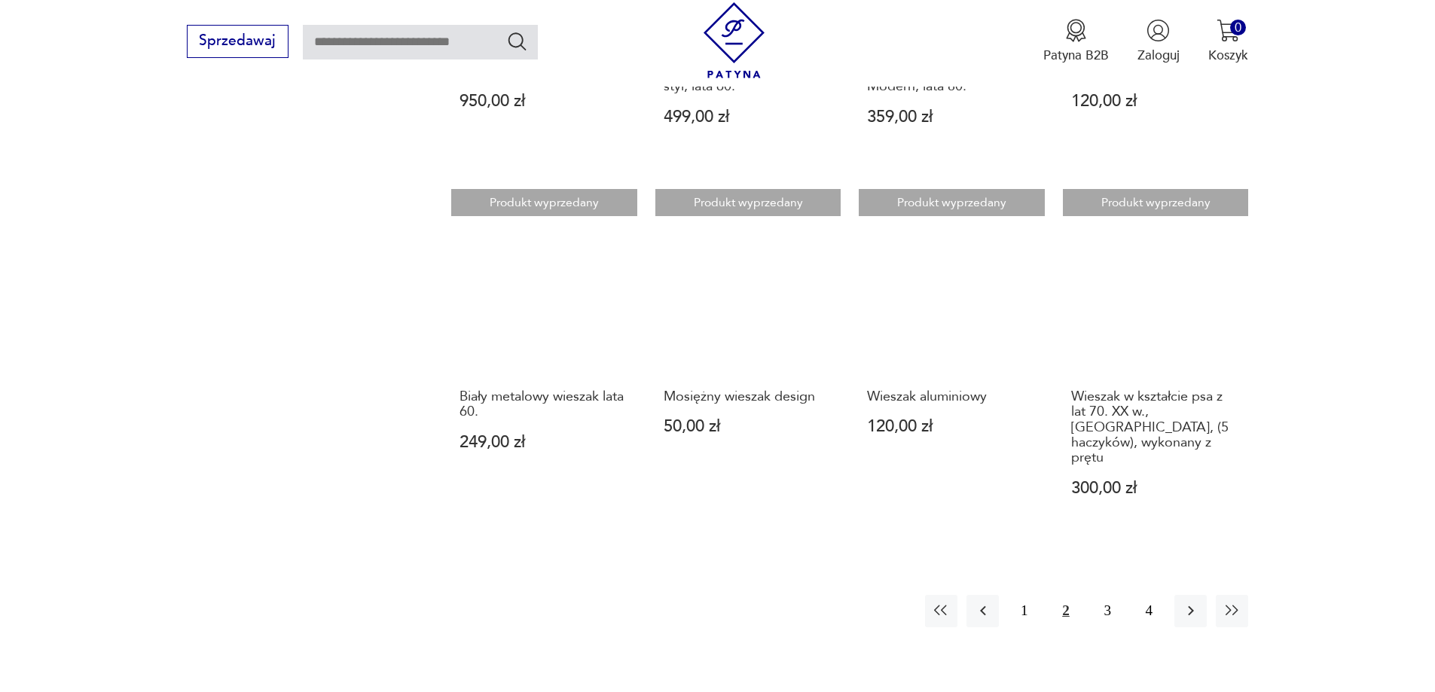
scroll to position [1295, 0]
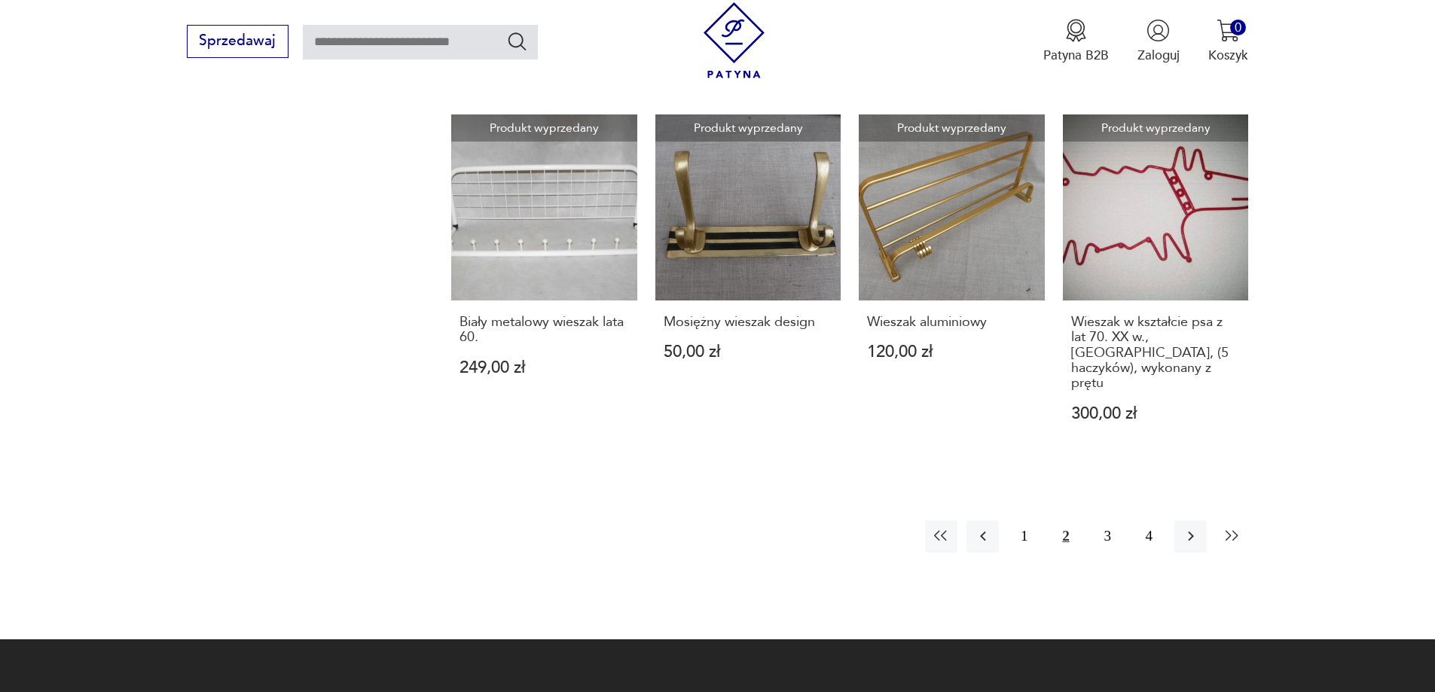
click at [1229, 527] on icon "button" at bounding box center [1233, 536] width 18 height 18
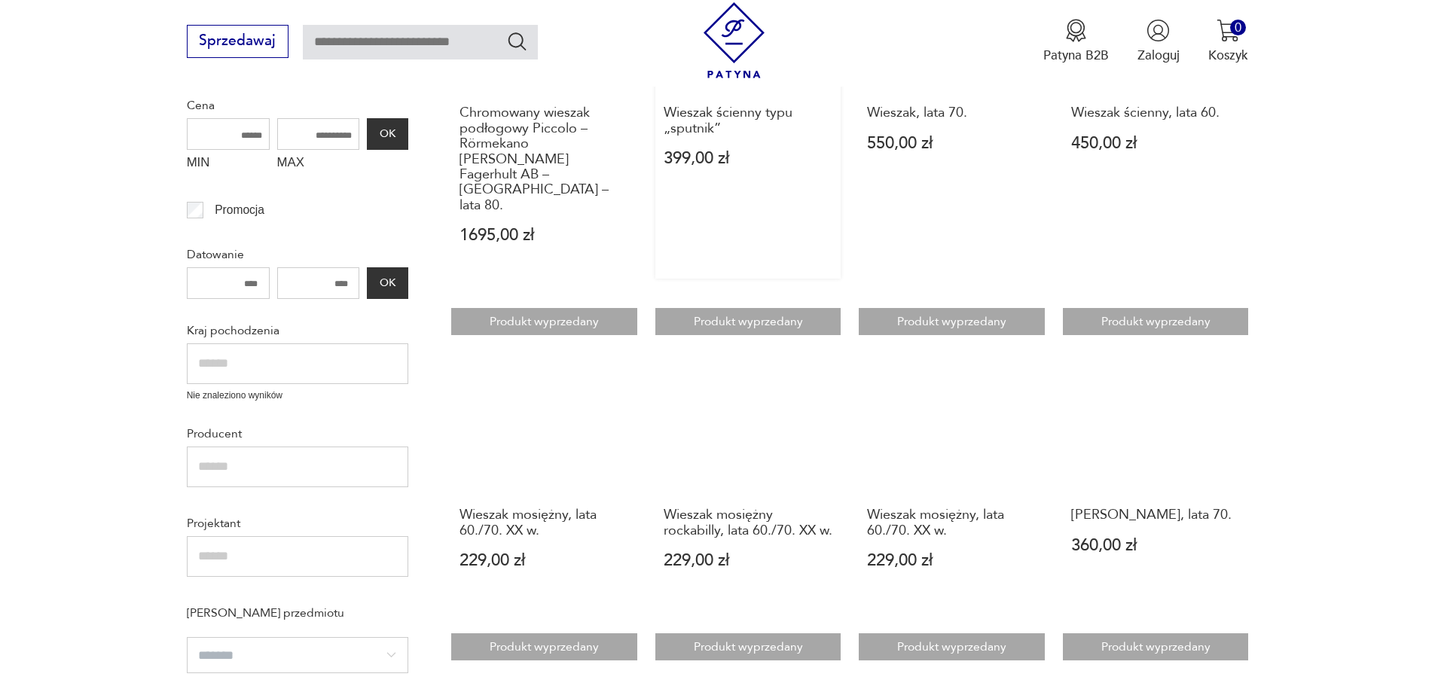
scroll to position [542, 0]
